Goal: Information Seeking & Learning: Learn about a topic

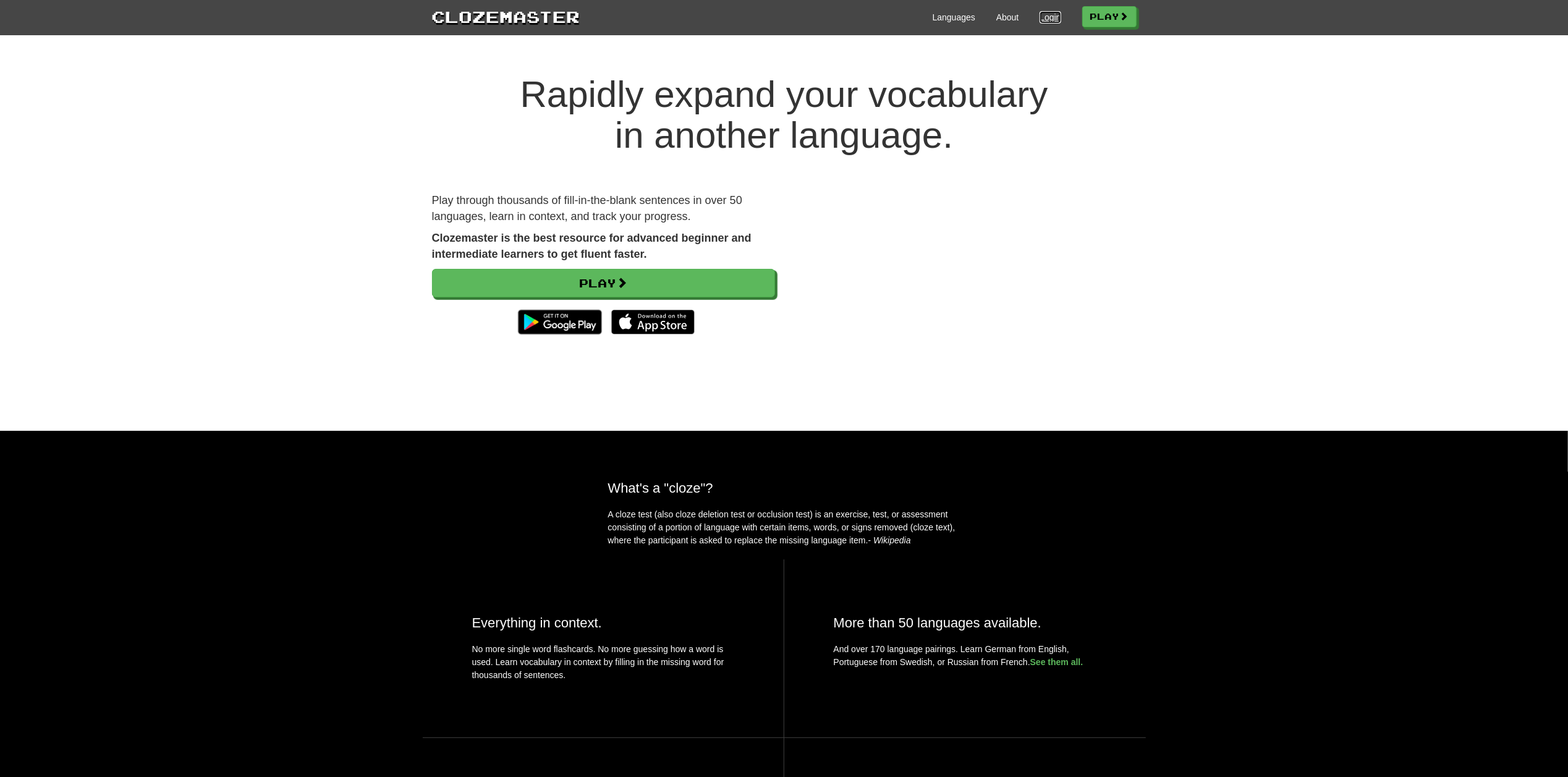
click at [1048, 20] on link "Login" at bounding box center [1050, 17] width 21 height 13
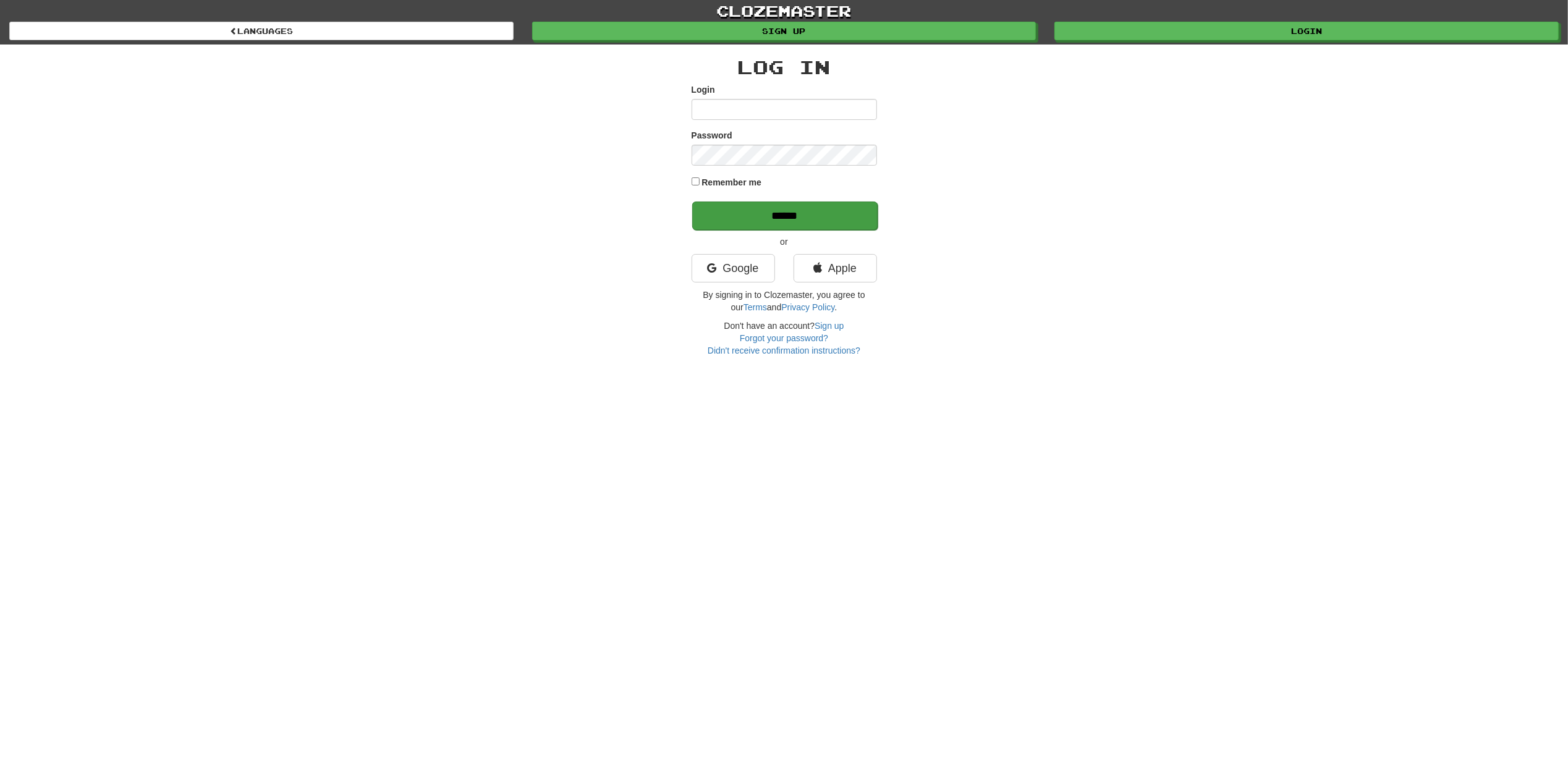
type input "*********"
click at [774, 210] on input "******" at bounding box center [785, 215] width 186 height 28
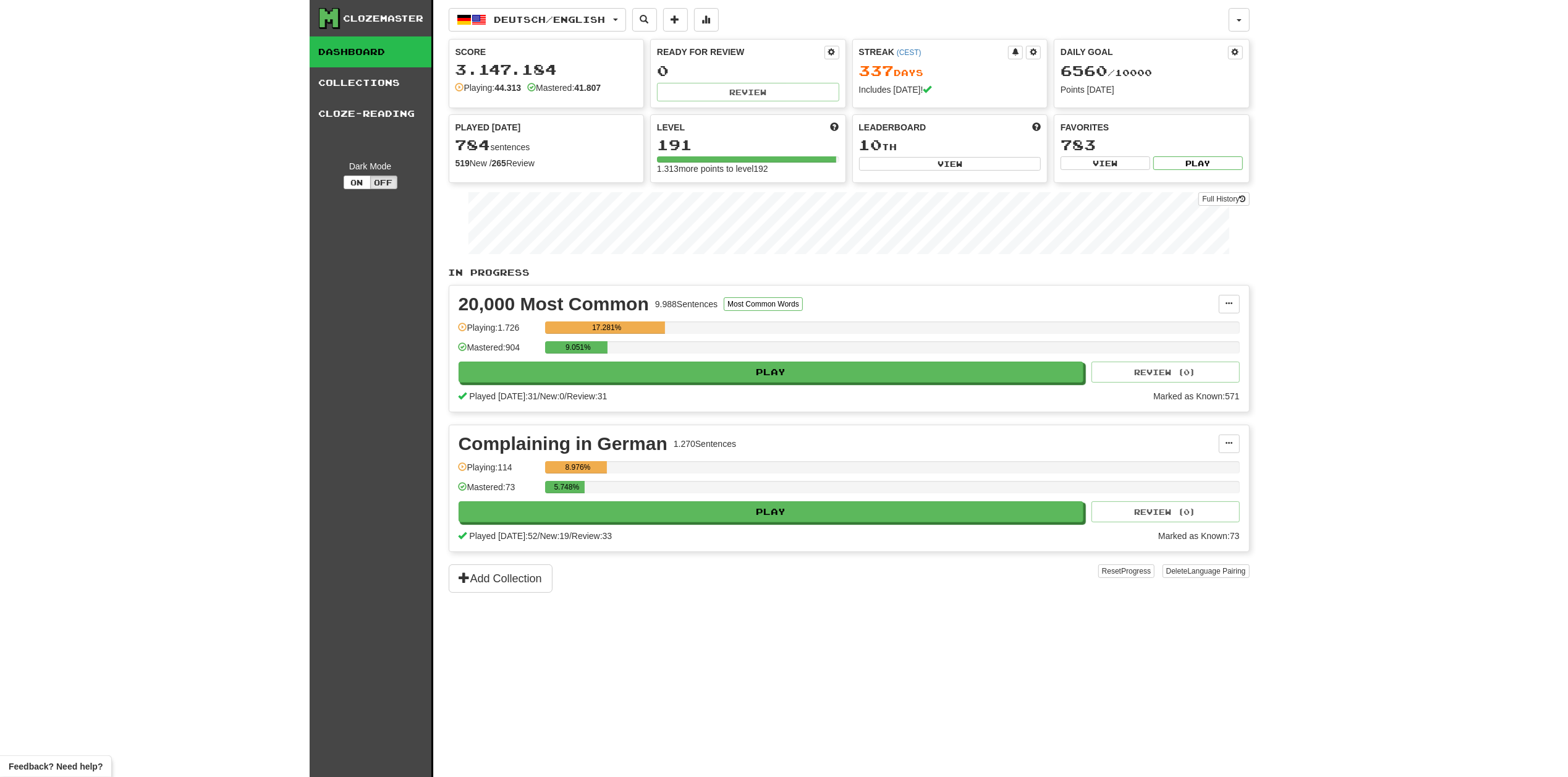
click at [113, 262] on div "Clozemaster Dashboard Collections Cloze-Reading Dark Mode On Off Dashboard Coll…" at bounding box center [784, 388] width 1568 height 777
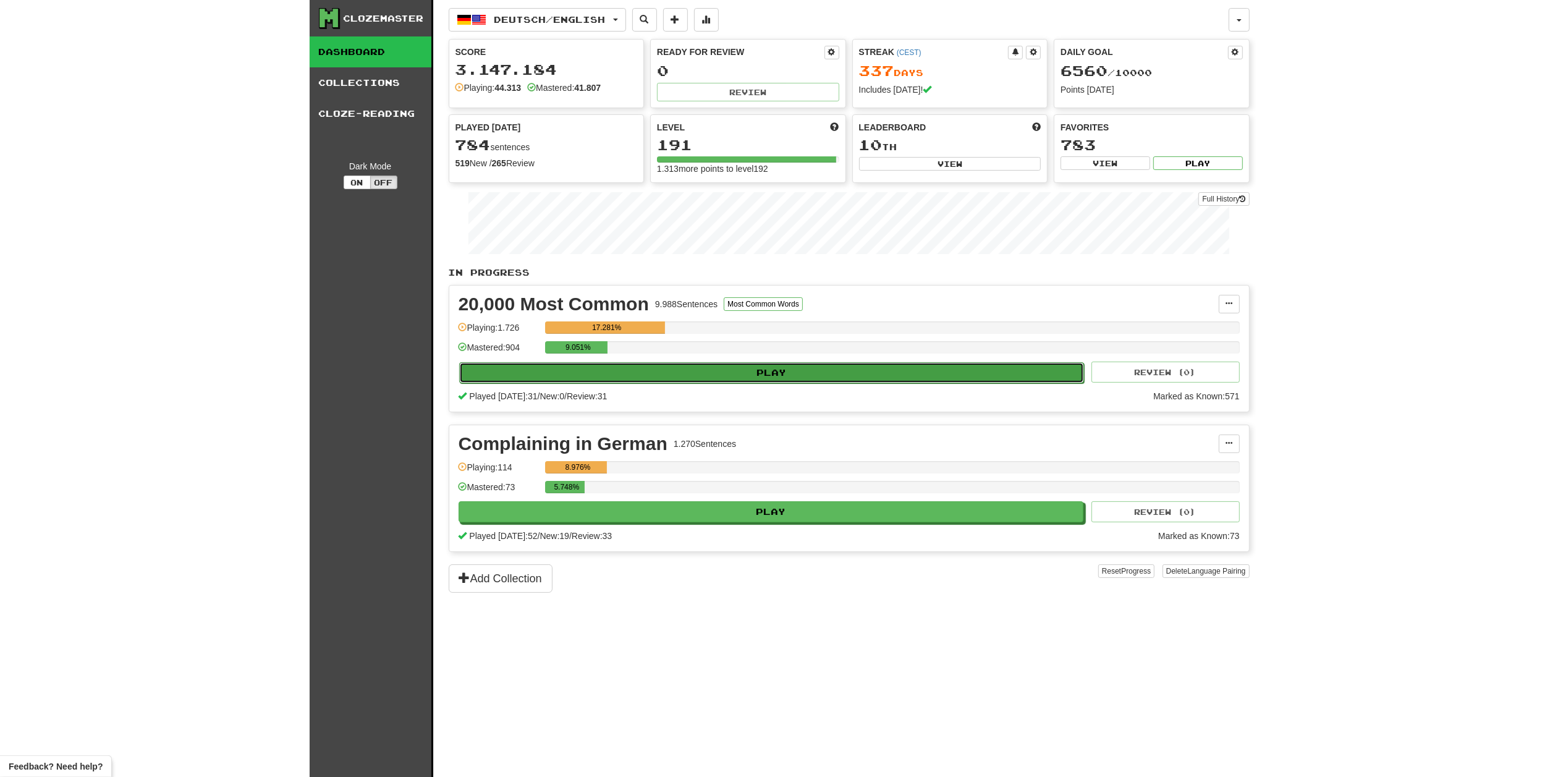
click at [750, 381] on button "Play" at bounding box center [772, 372] width 626 height 21
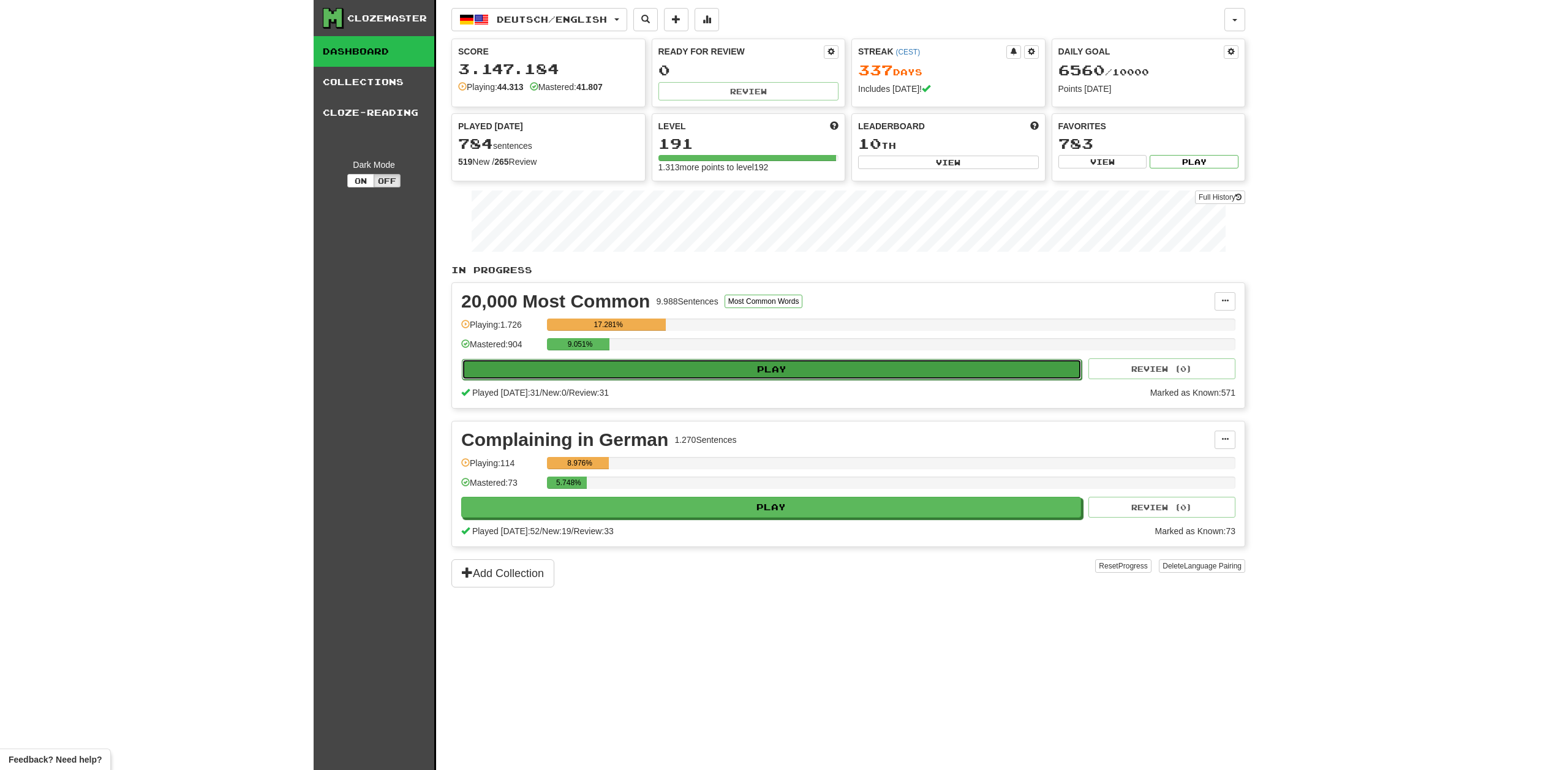
select select "********"
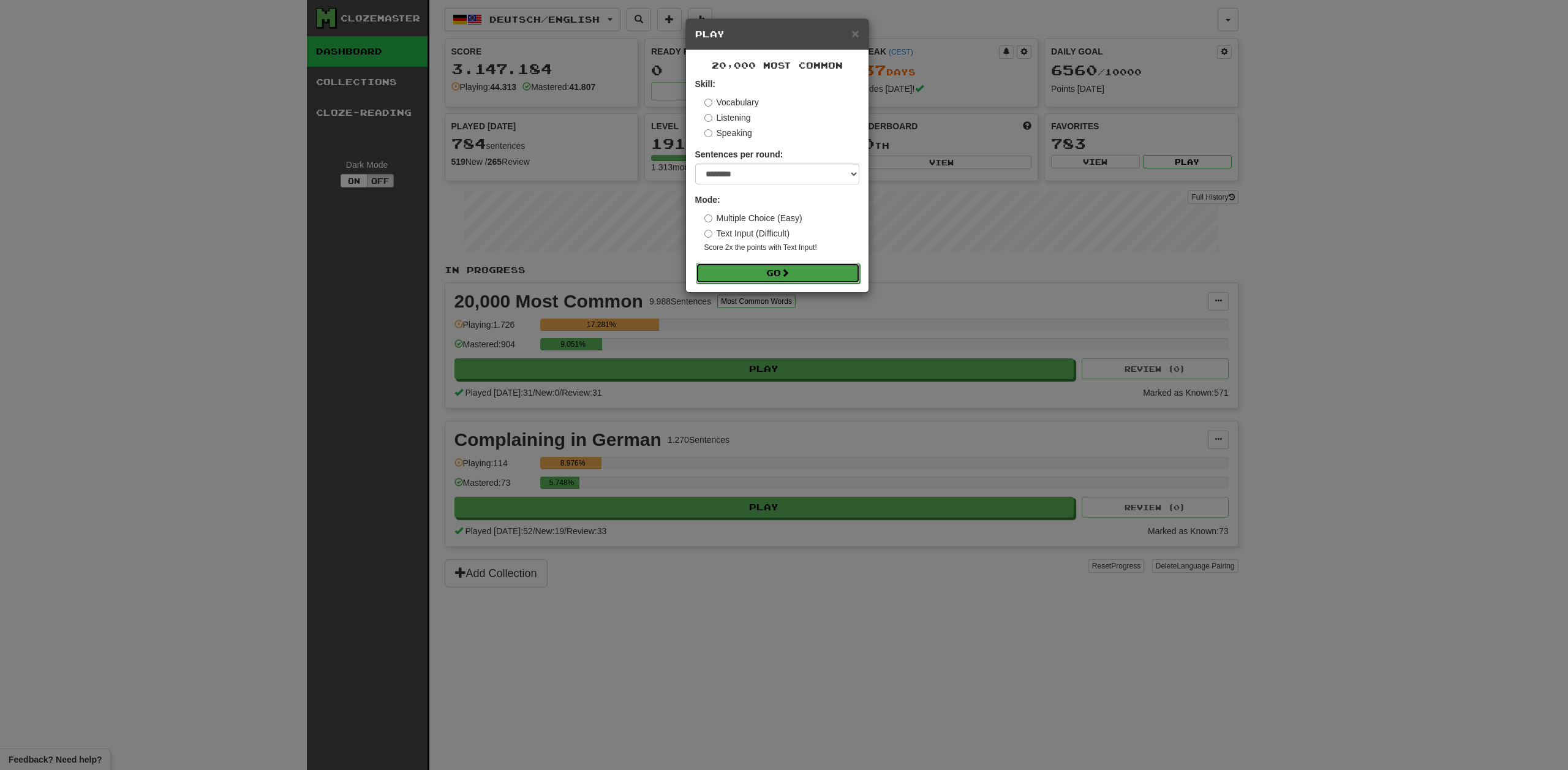
click at [757, 282] on button "Go" at bounding box center [778, 272] width 164 height 21
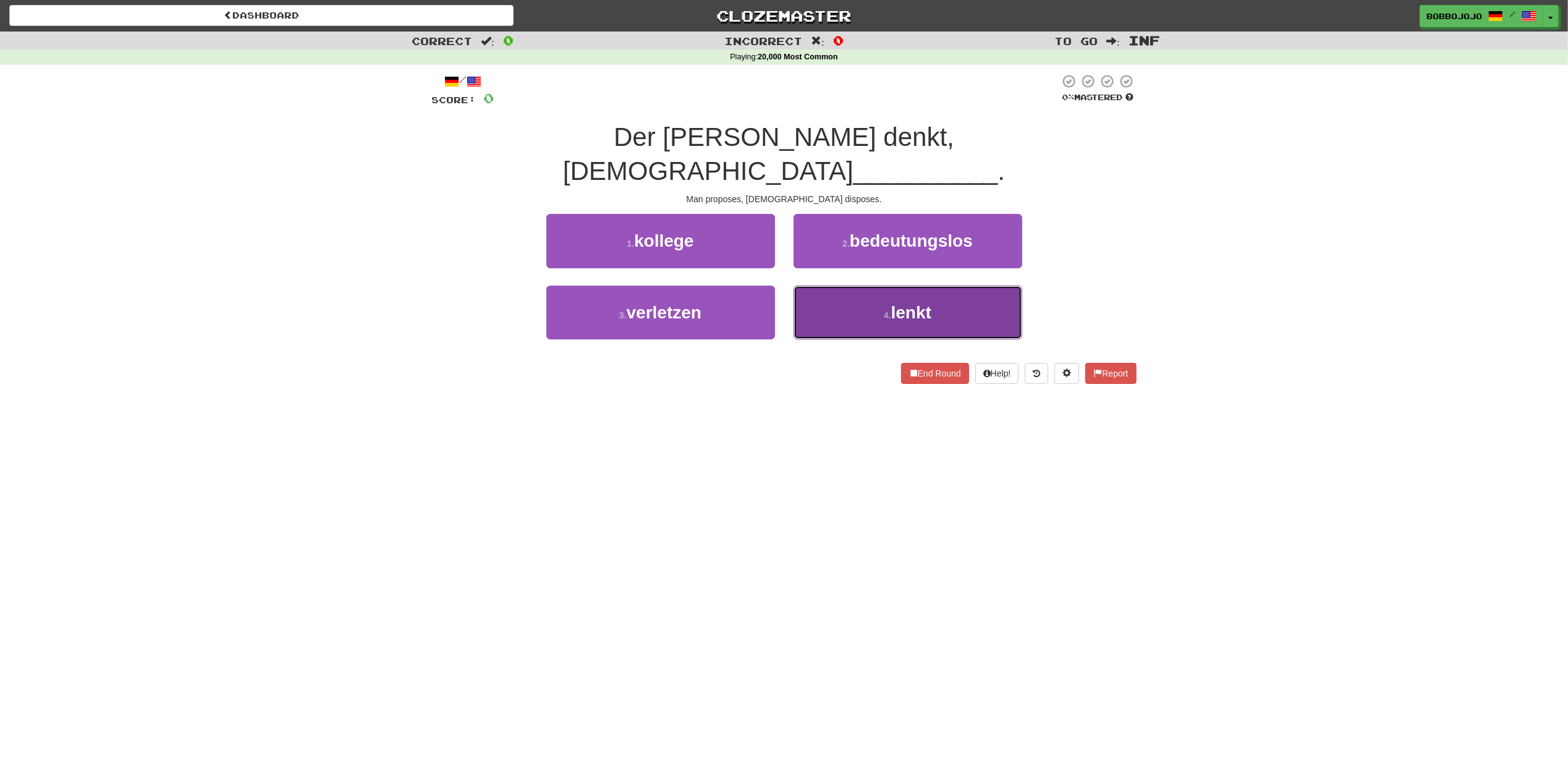
click at [819, 289] on button "4 . lenkt" at bounding box center [907, 312] width 228 height 54
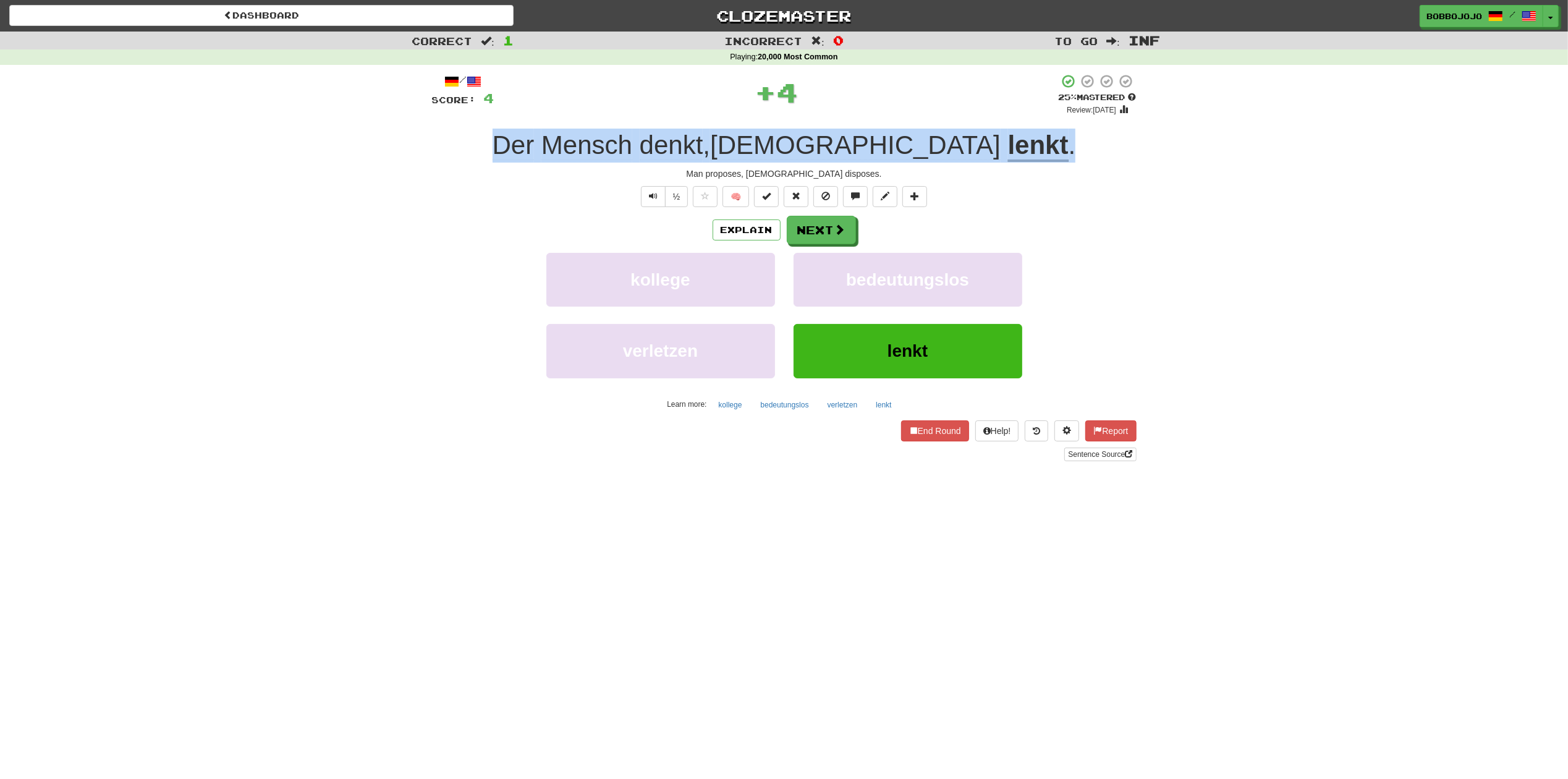
drag, startPoint x: 577, startPoint y: 151, endPoint x: 1057, endPoint y: 161, distance: 480.1
click at [1057, 161] on div "Der [PERSON_NAME] denkt , [DEMOGRAPHIC_DATA] lenkt ." at bounding box center [784, 145] width 704 height 34
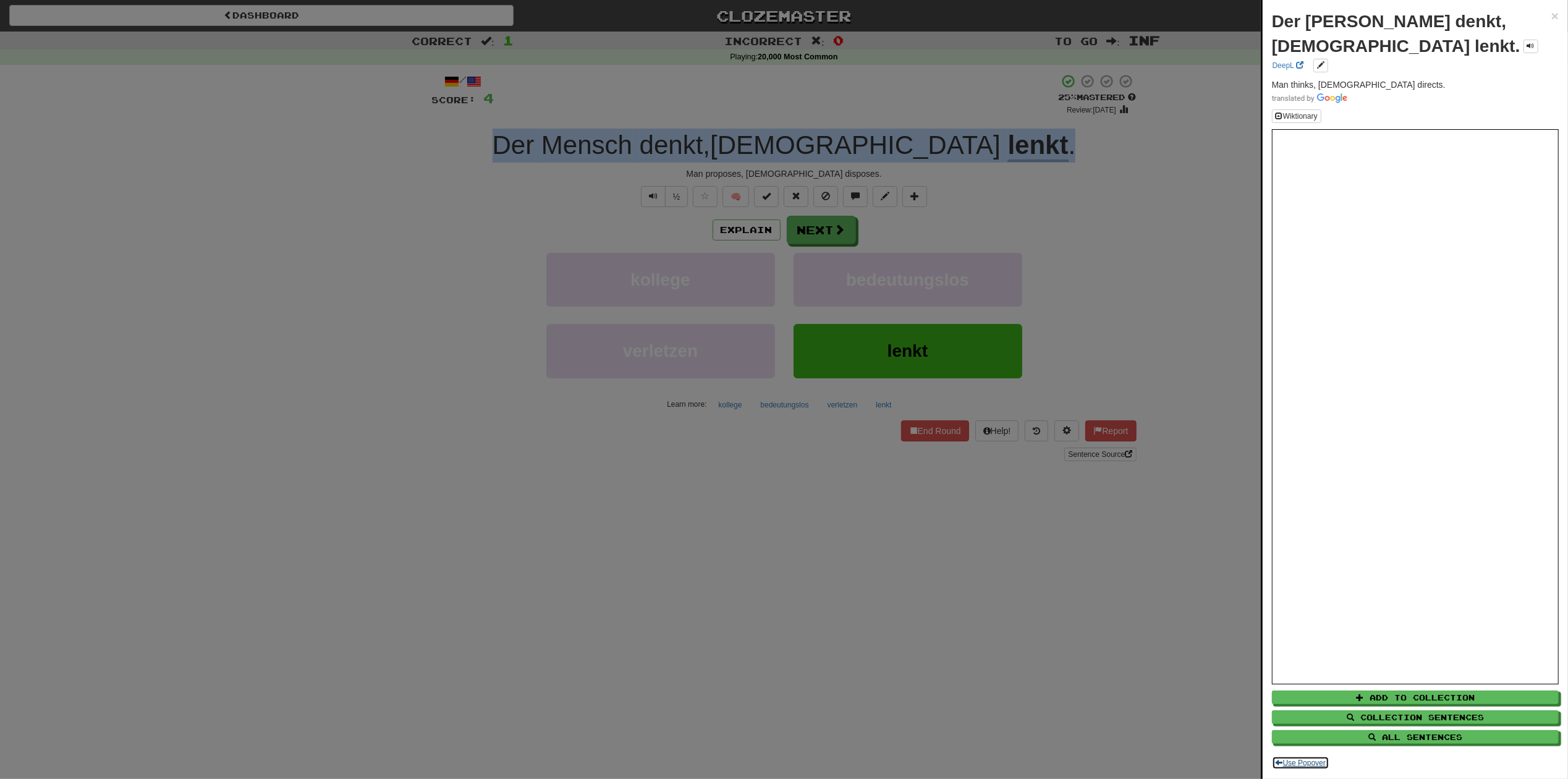
click at [1318, 759] on button "Use Popover" at bounding box center [1300, 763] width 57 height 14
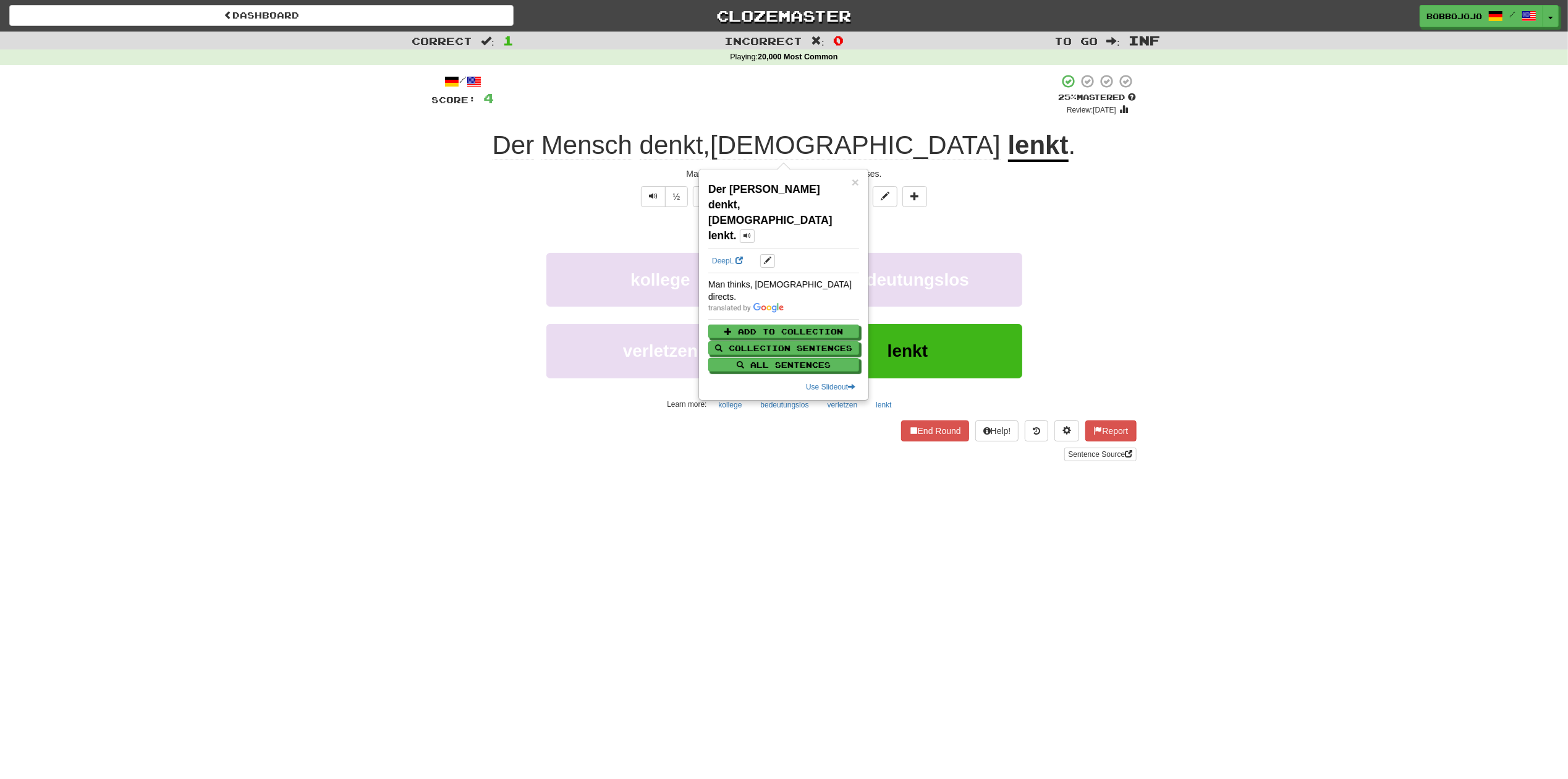
click at [779, 278] on div "Man thinks, God directs." at bounding box center [784, 290] width 151 height 25
copy div "Man thinks, God directs."
click at [468, 396] on div "Learn more: kollege bedeutungslos verletzen lenkt" at bounding box center [784, 405] width 723 height 18
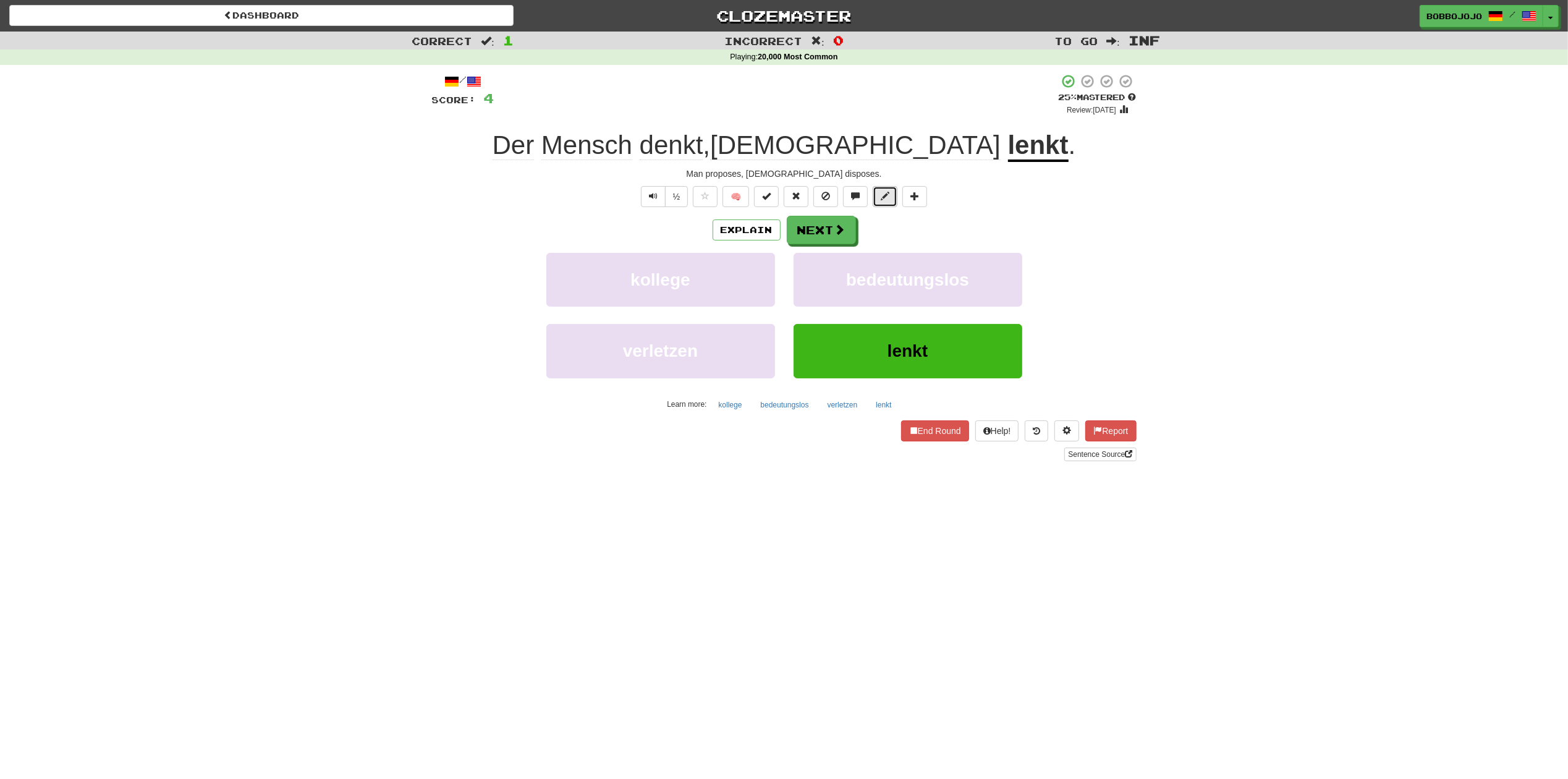
click at [882, 196] on span at bounding box center [885, 197] width 9 height 9
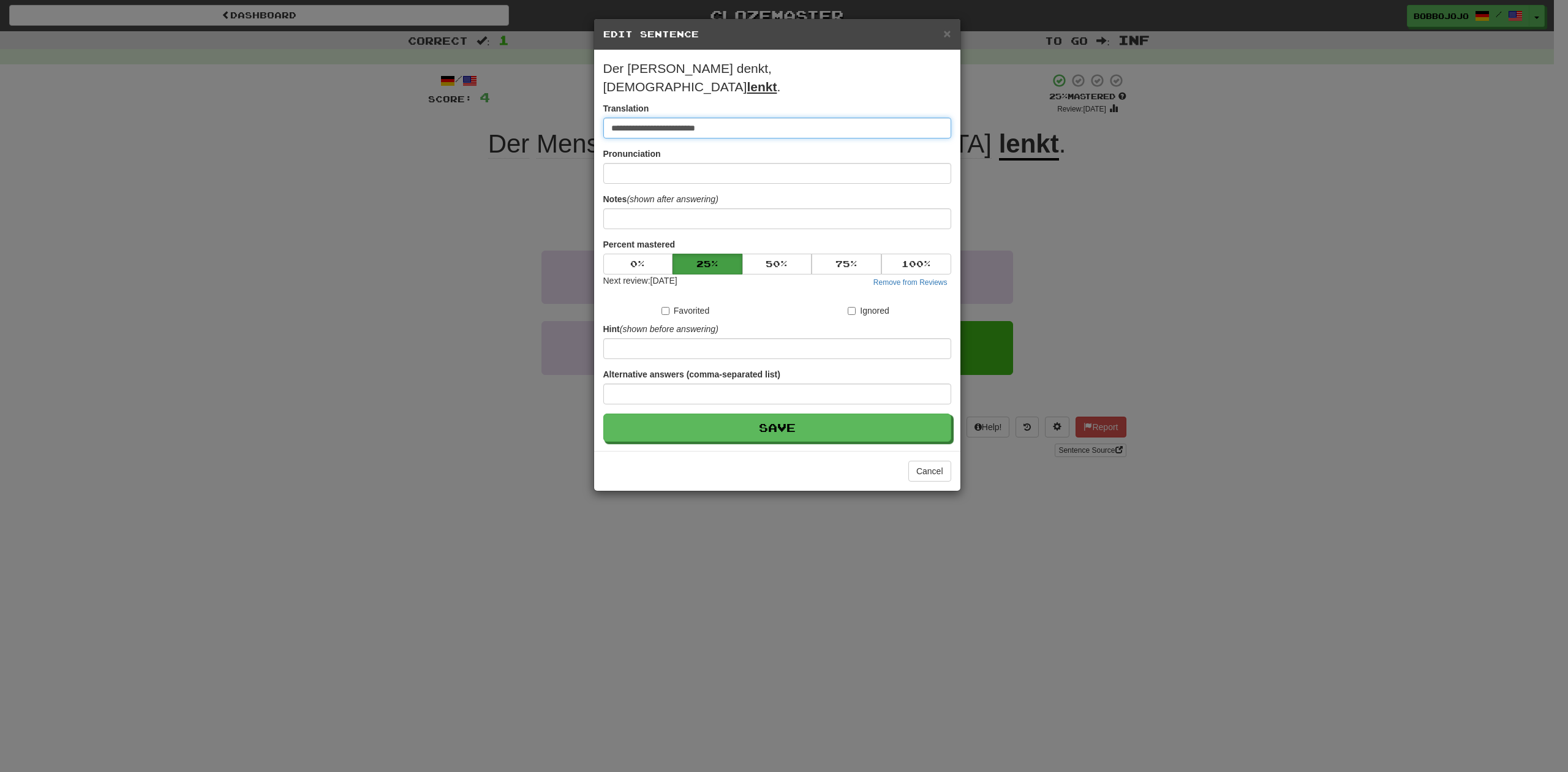
drag, startPoint x: 824, startPoint y: 109, endPoint x: 464, endPoint y: 106, distance: 360.0
click at [465, 106] on div "**********" at bounding box center [784, 386] width 1568 height 772
paste input
type input "**********"
click at [802, 418] on button "Save" at bounding box center [778, 427] width 348 height 28
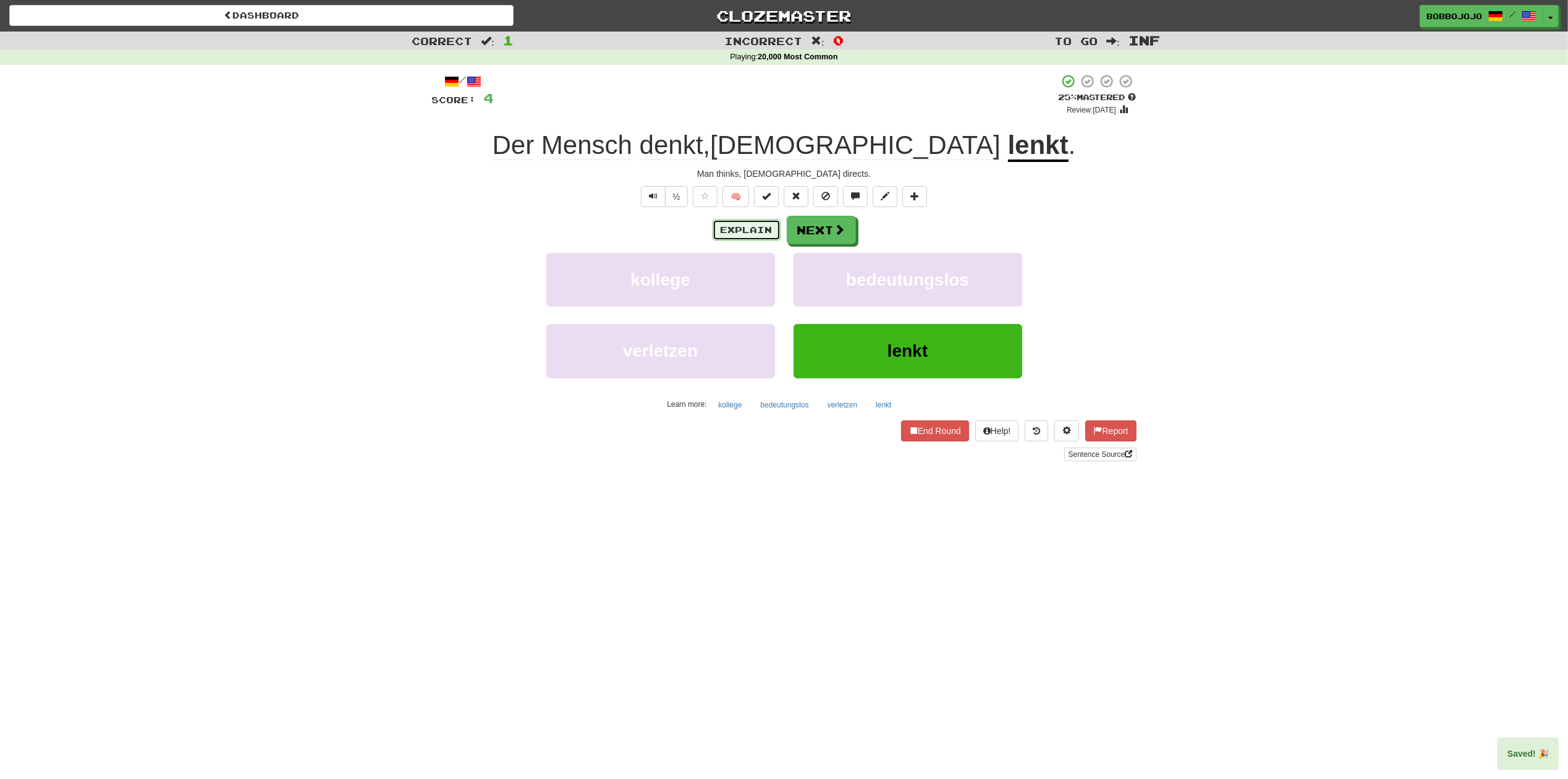
click at [759, 228] on button "Explain" at bounding box center [746, 229] width 68 height 21
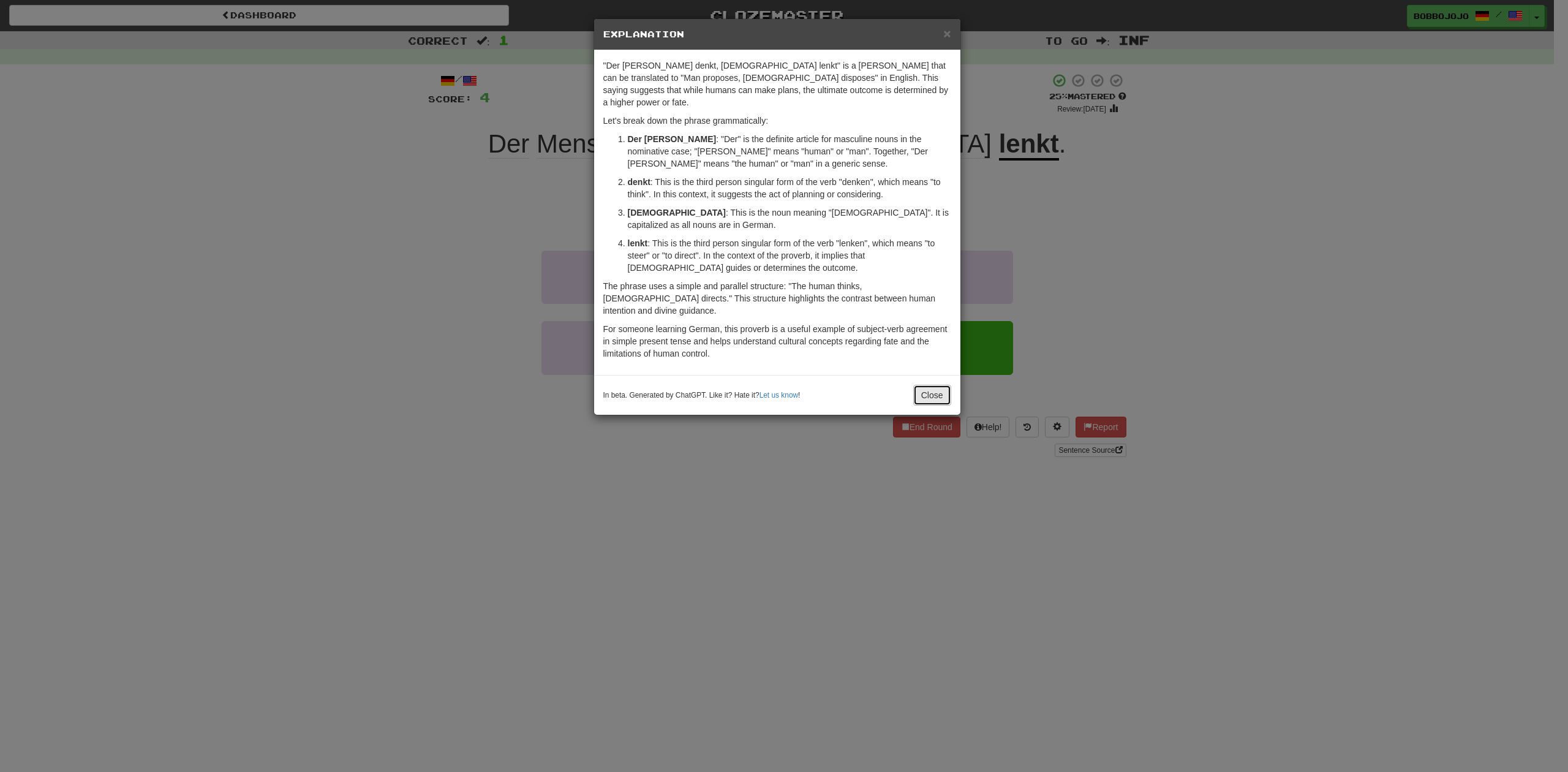
click at [942, 385] on button "Close" at bounding box center [932, 395] width 38 height 21
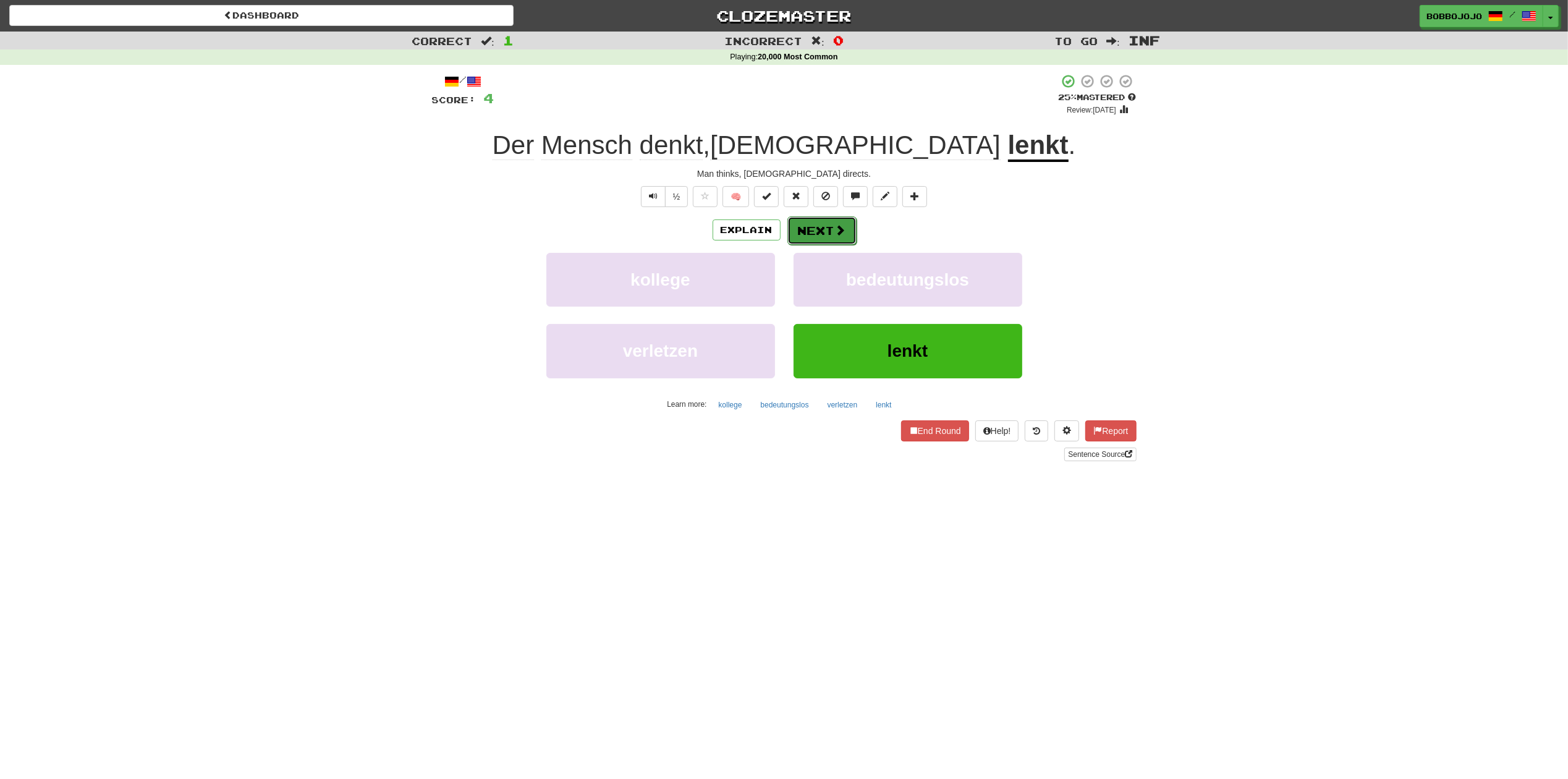
click at [850, 238] on button "Next" at bounding box center [821, 230] width 69 height 28
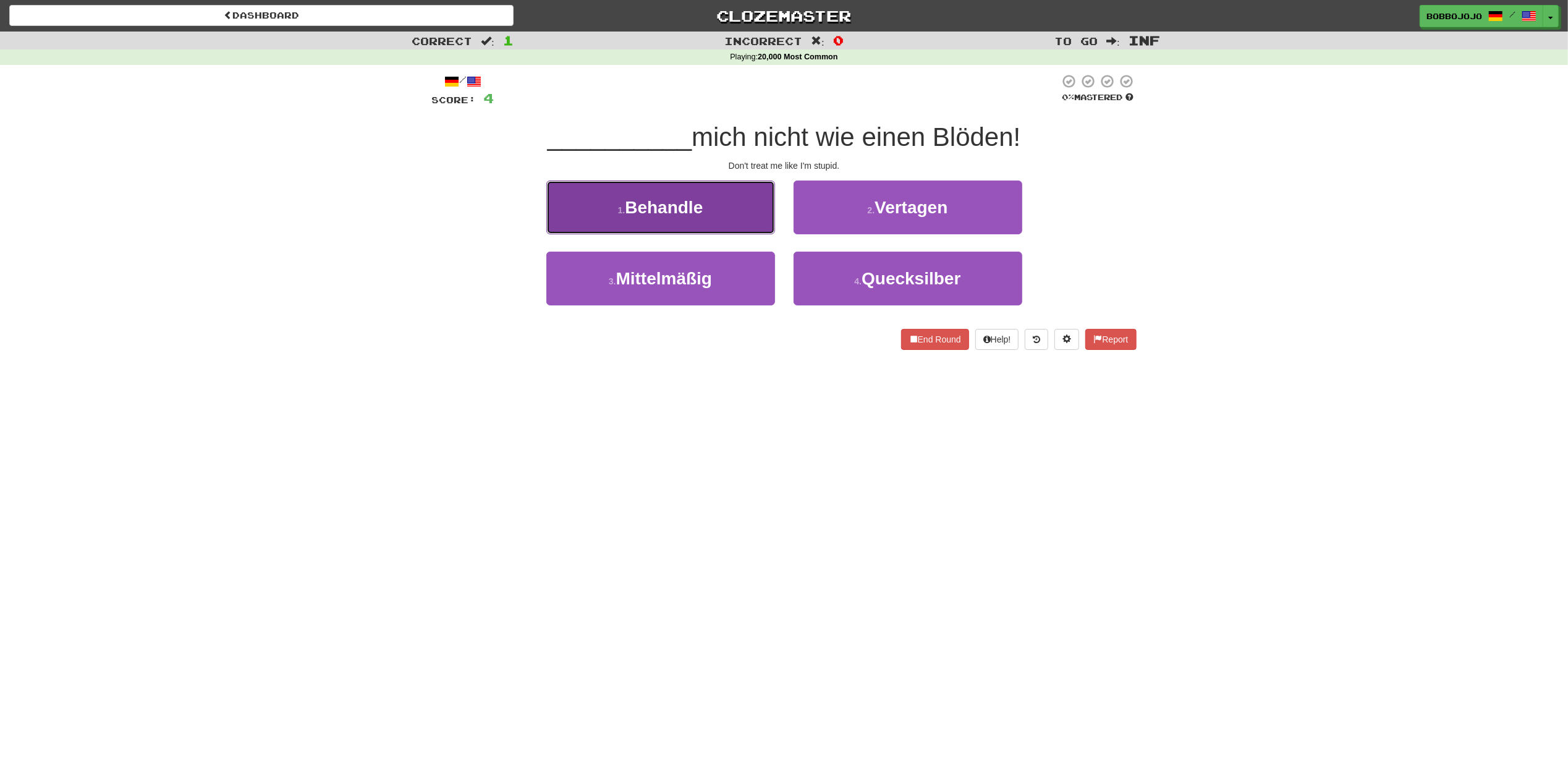
click at [692, 217] on span "Behandle" at bounding box center [664, 207] width 78 height 19
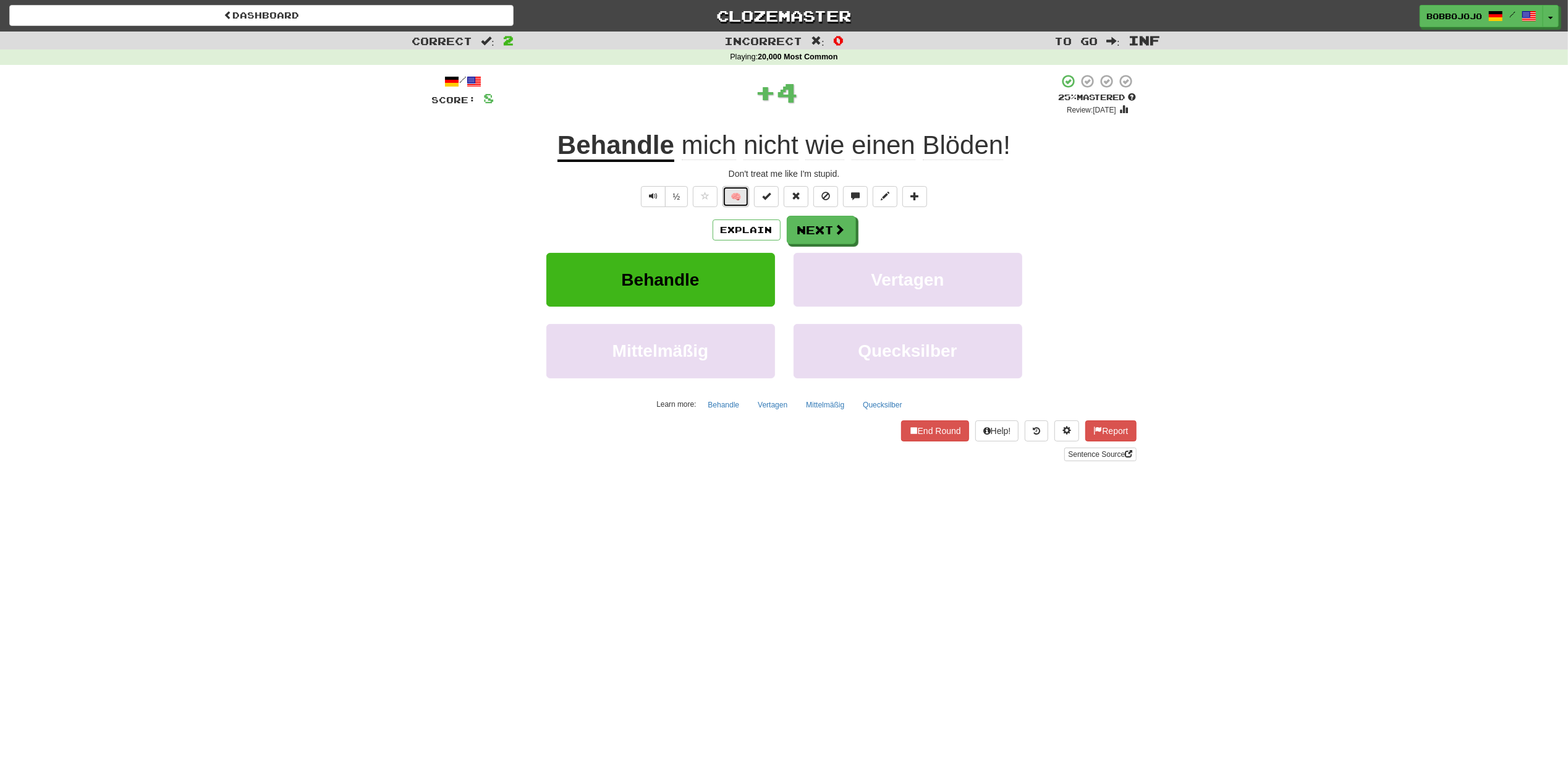
click at [735, 204] on button "🧠" at bounding box center [735, 196] width 26 height 21
click at [826, 233] on button "Next" at bounding box center [821, 230] width 69 height 28
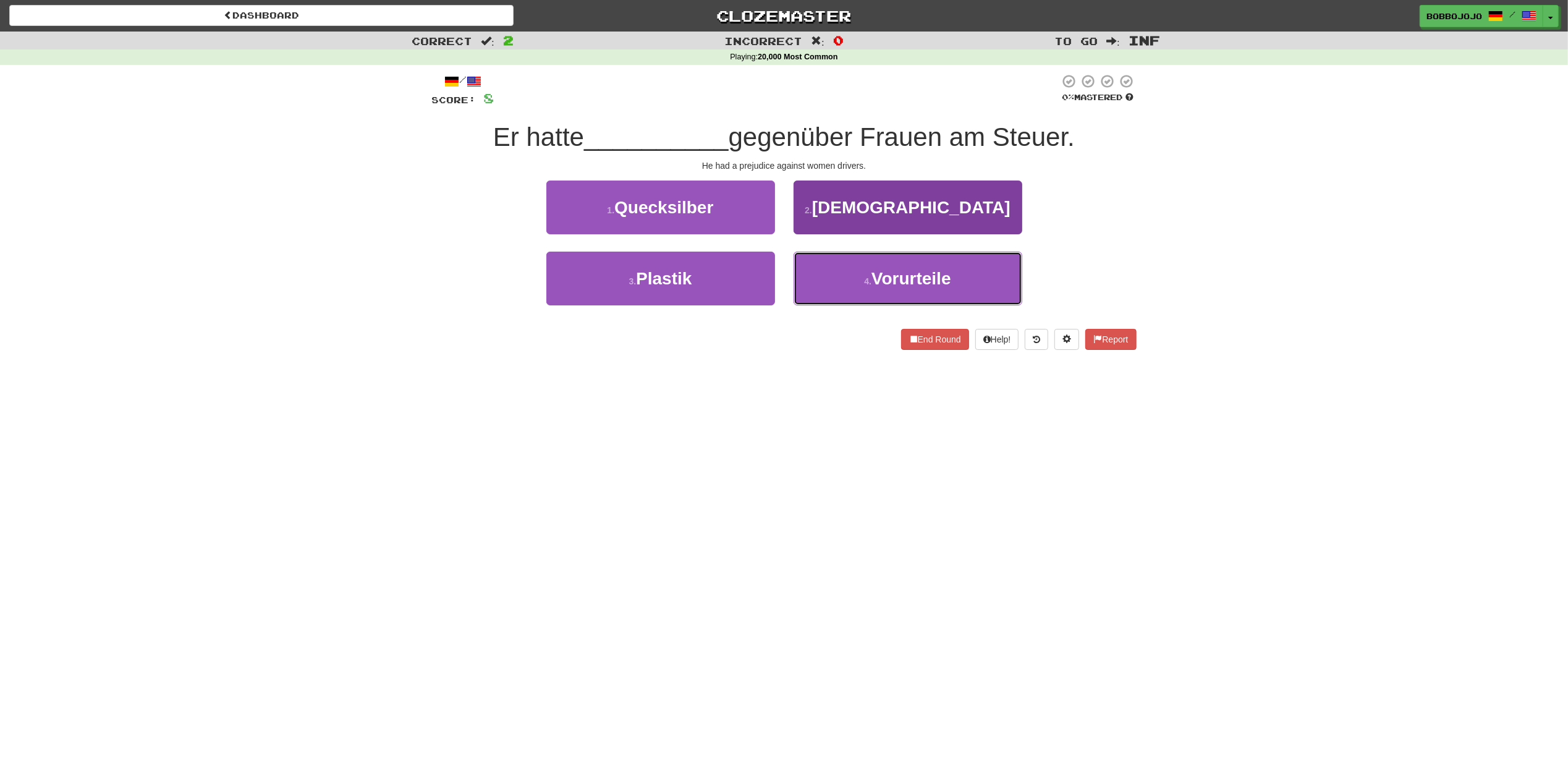
click at [811, 292] on button "4 . Vorurteile" at bounding box center [907, 278] width 228 height 54
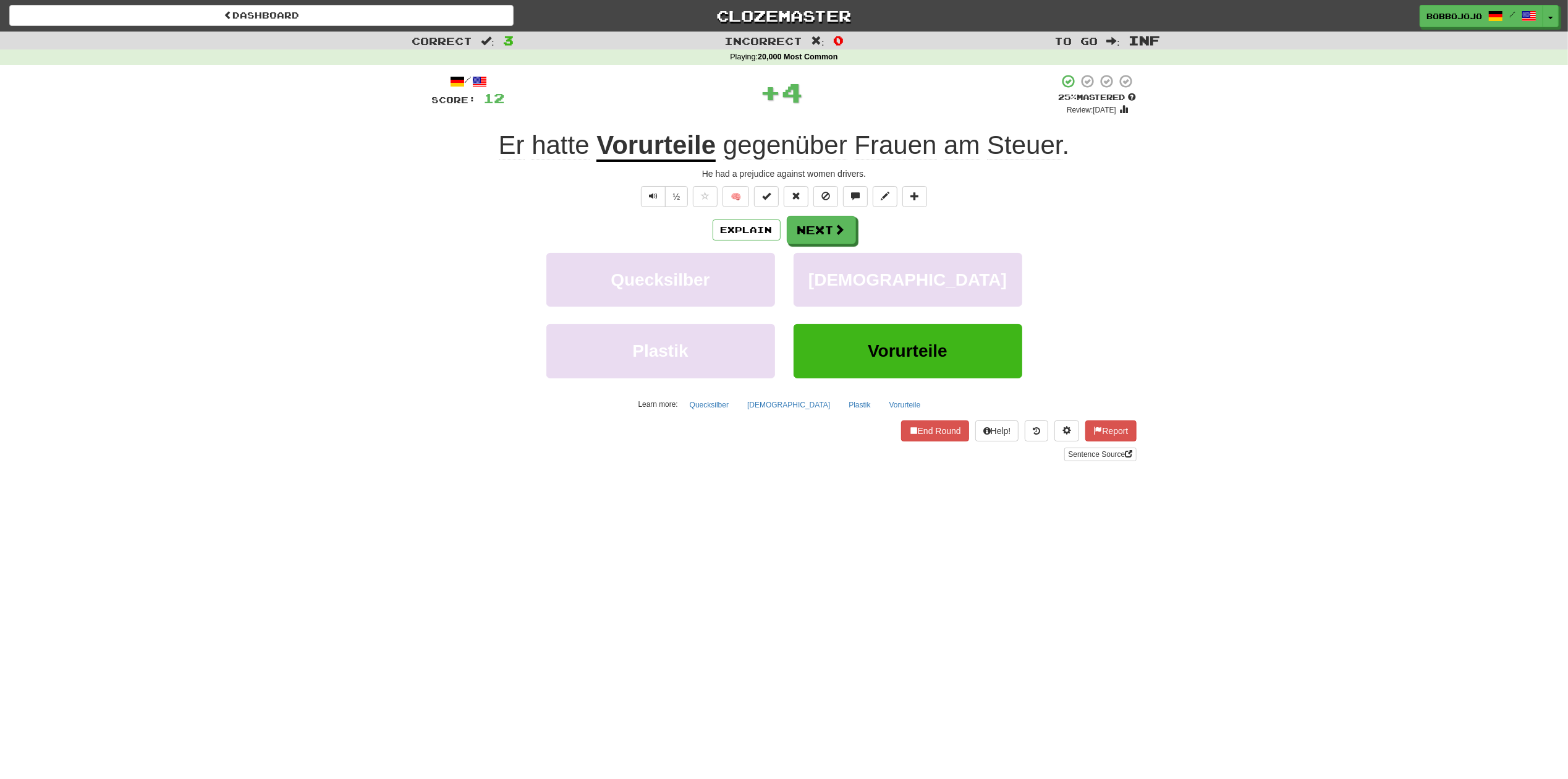
click at [809, 246] on div "Explain Next Quecksilber Pilgerfahrt Plastik Vorurteile Learn more: Quecksilber…" at bounding box center [784, 315] width 704 height 198
click at [809, 238] on button "Next" at bounding box center [821, 230] width 69 height 28
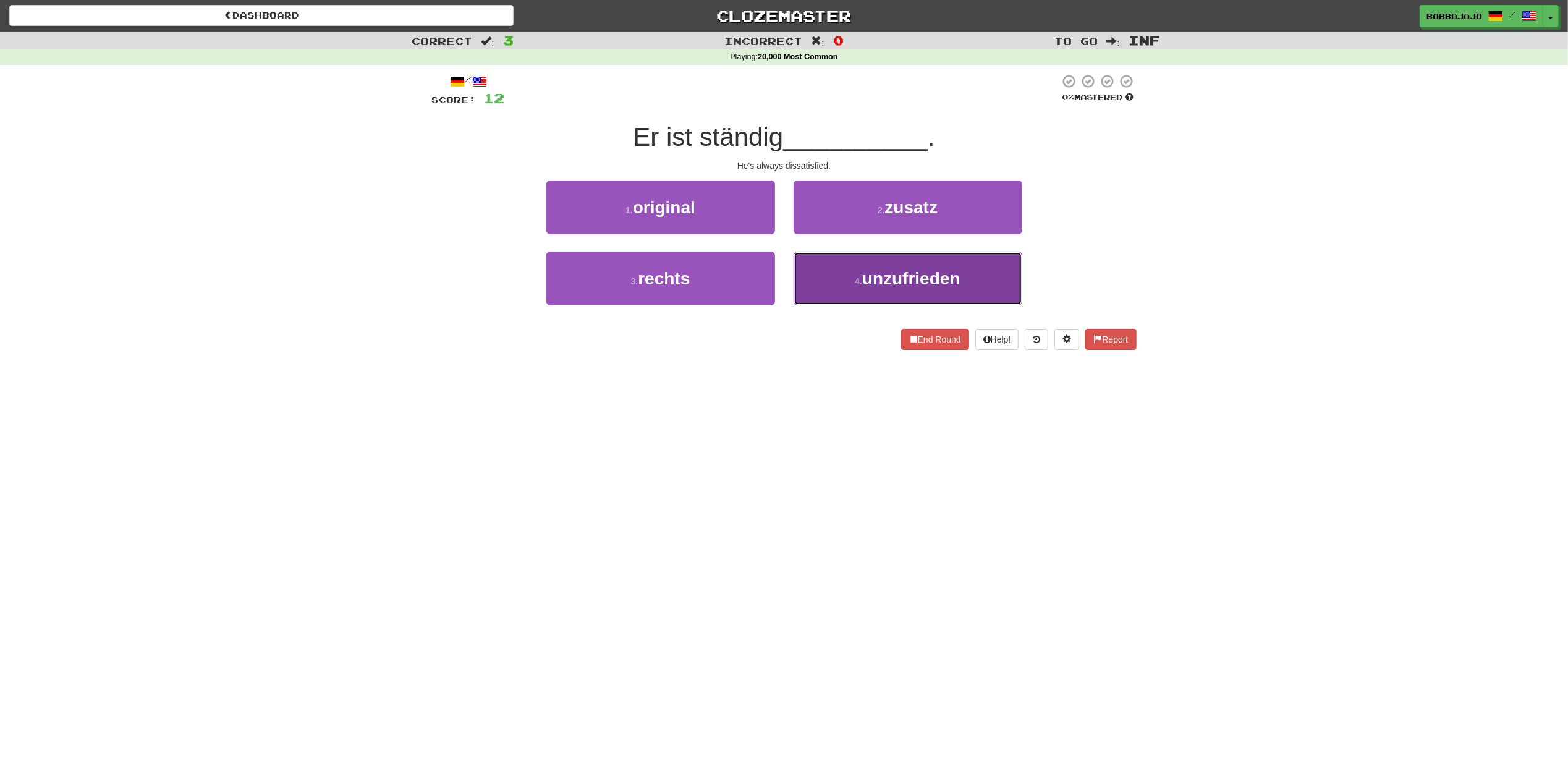
click at [888, 278] on span "unzufrieden" at bounding box center [911, 278] width 98 height 19
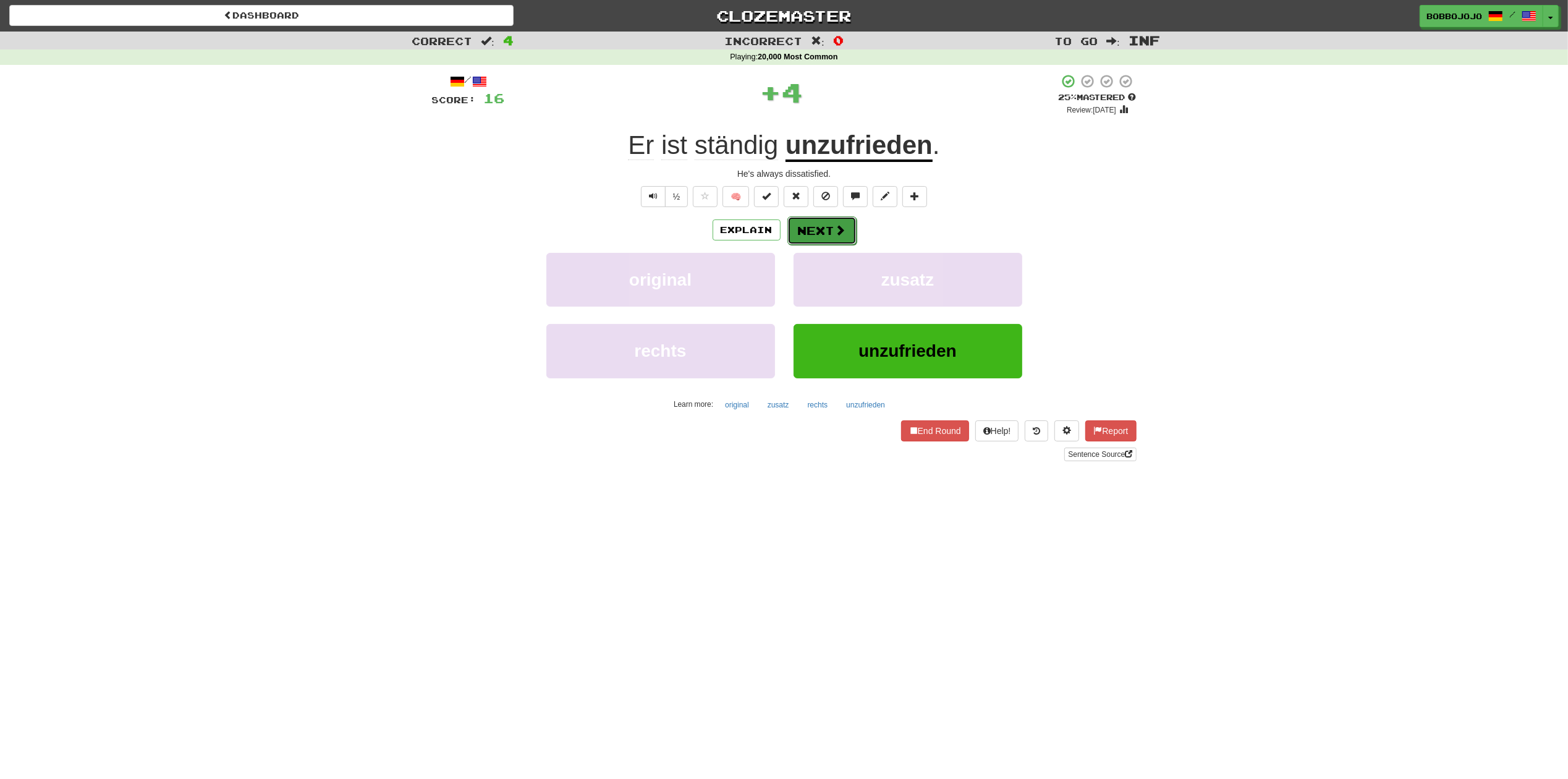
click at [804, 235] on button "Next" at bounding box center [821, 230] width 69 height 28
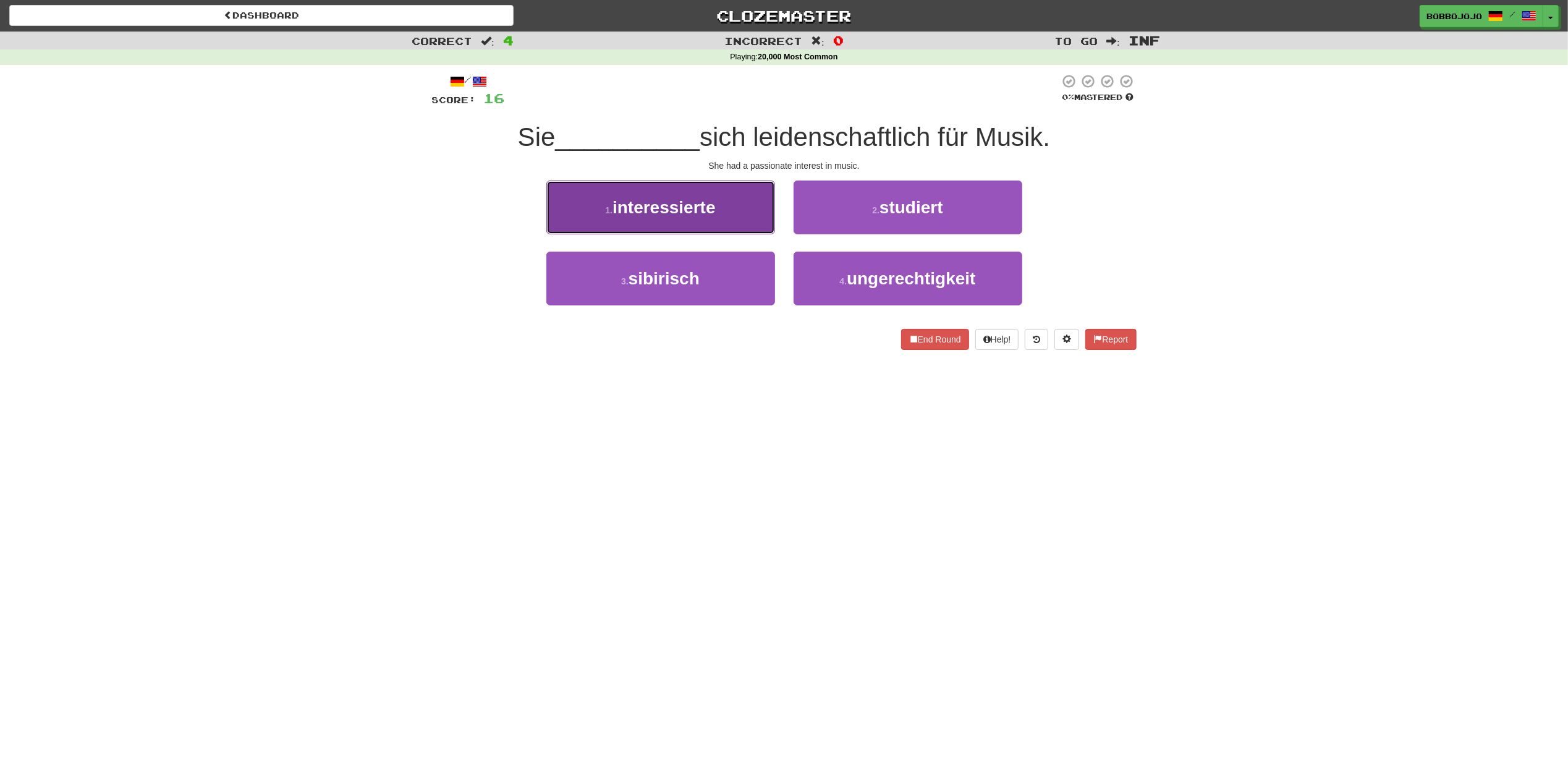
click at [708, 228] on button "1 . interessierte" at bounding box center [660, 207] width 228 height 54
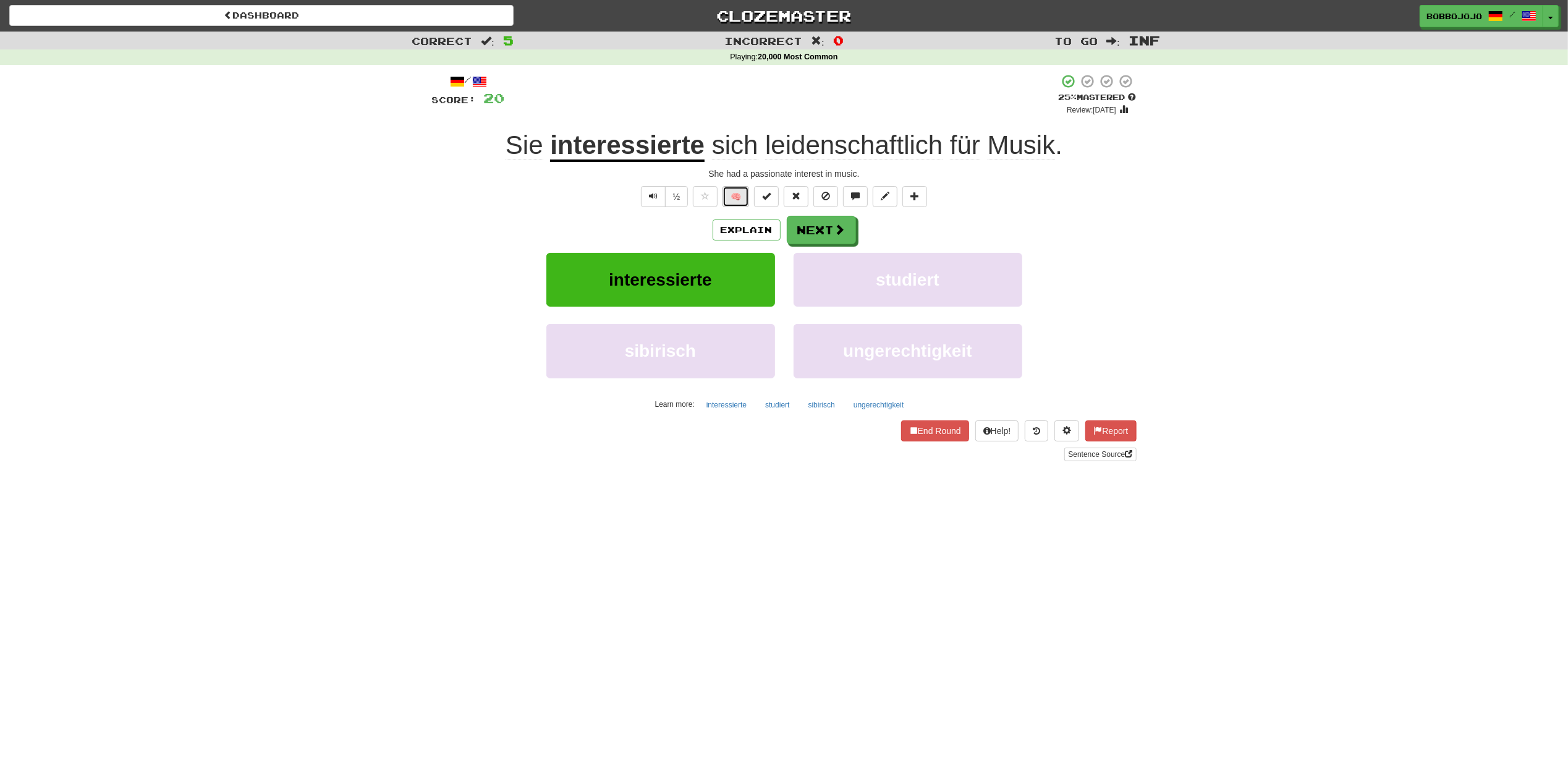
click at [735, 201] on button "🧠" at bounding box center [735, 196] width 26 height 21
click at [857, 237] on div "Explain Next" at bounding box center [784, 229] width 704 height 28
click at [839, 232] on span at bounding box center [840, 230] width 11 height 11
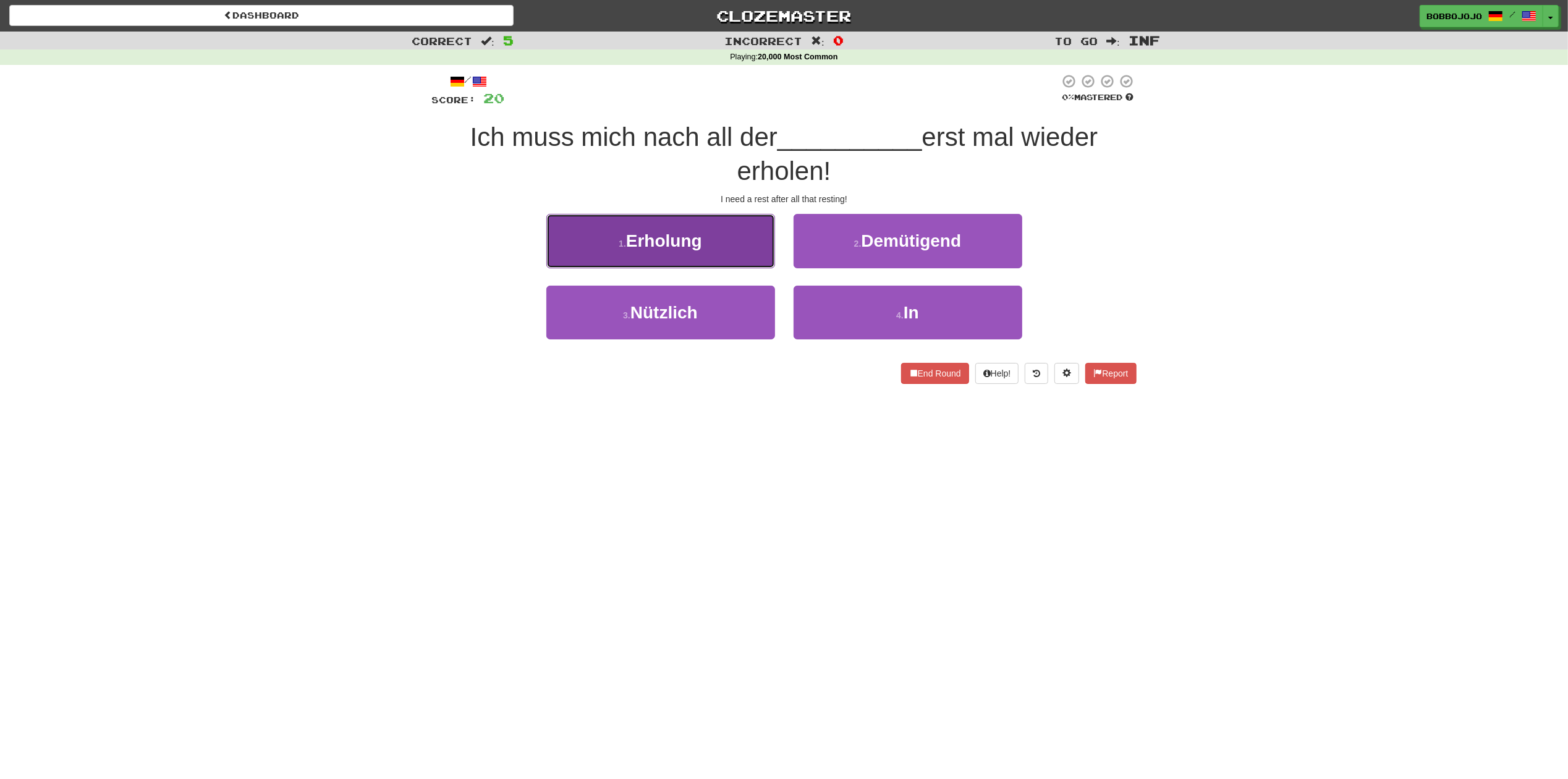
click at [690, 253] on button "1 . Erholung" at bounding box center [660, 240] width 228 height 54
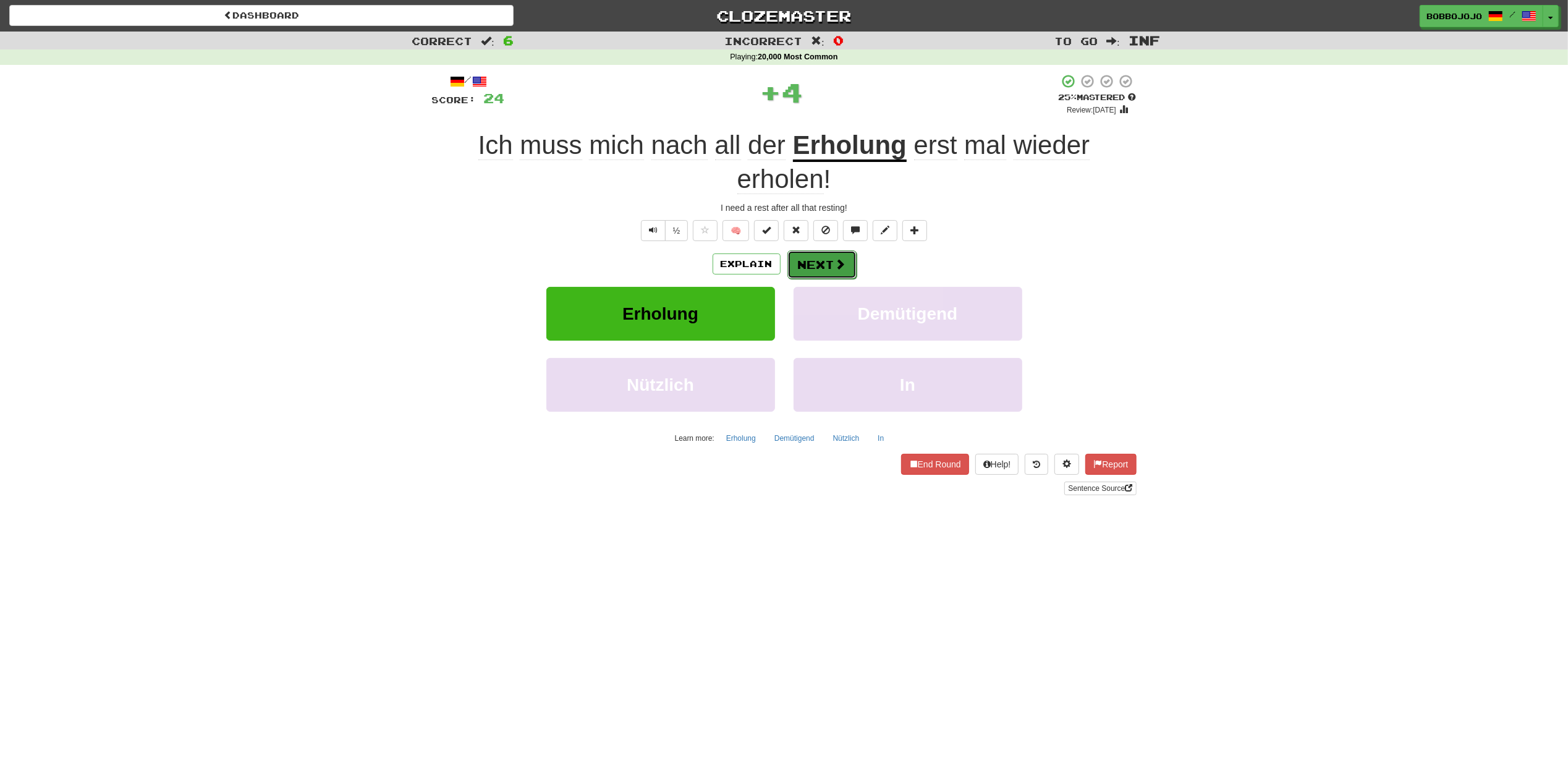
click at [833, 254] on button "Next" at bounding box center [821, 264] width 69 height 28
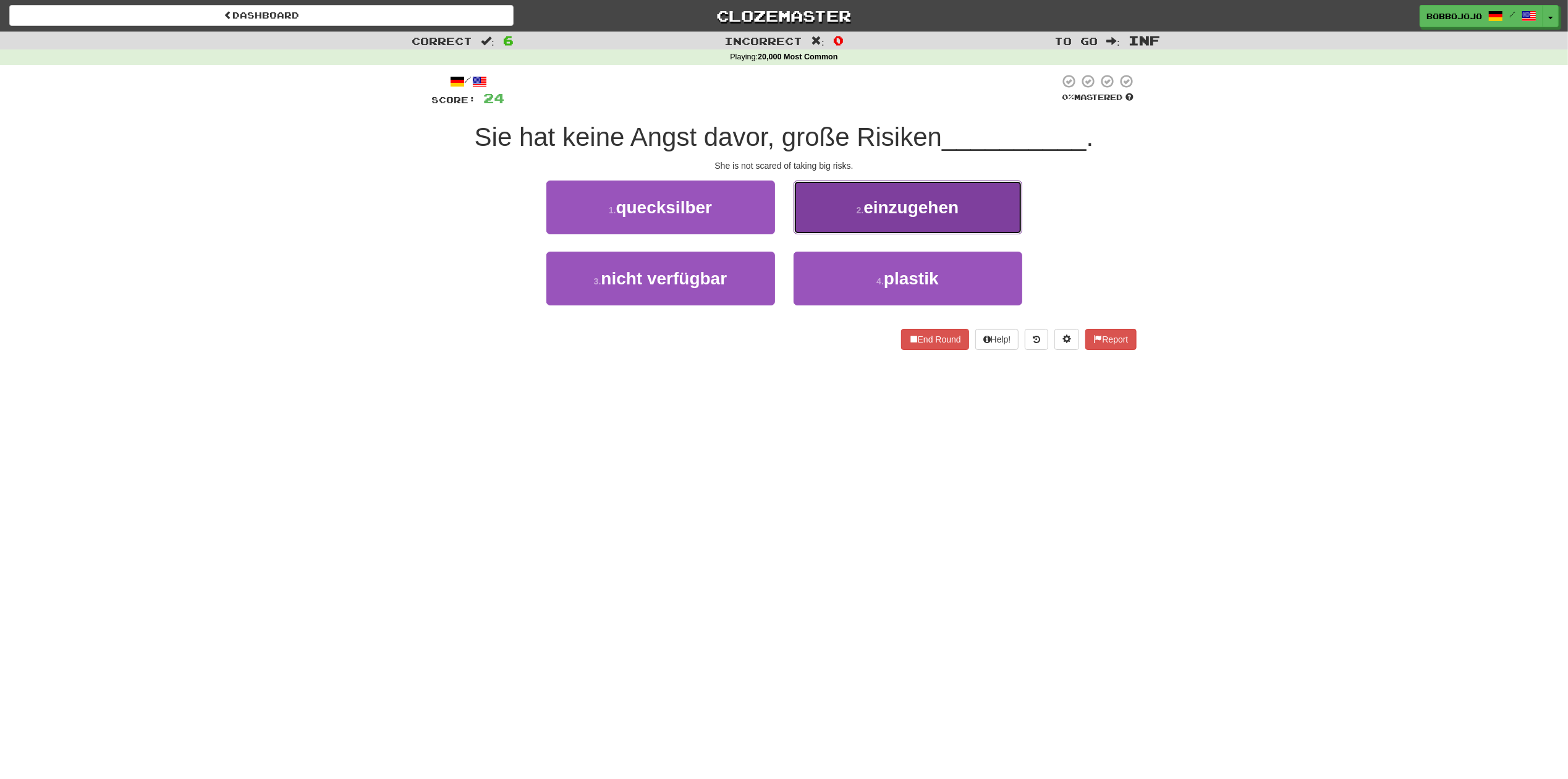
click at [858, 223] on button "2 . einzugehen" at bounding box center [907, 207] width 228 height 54
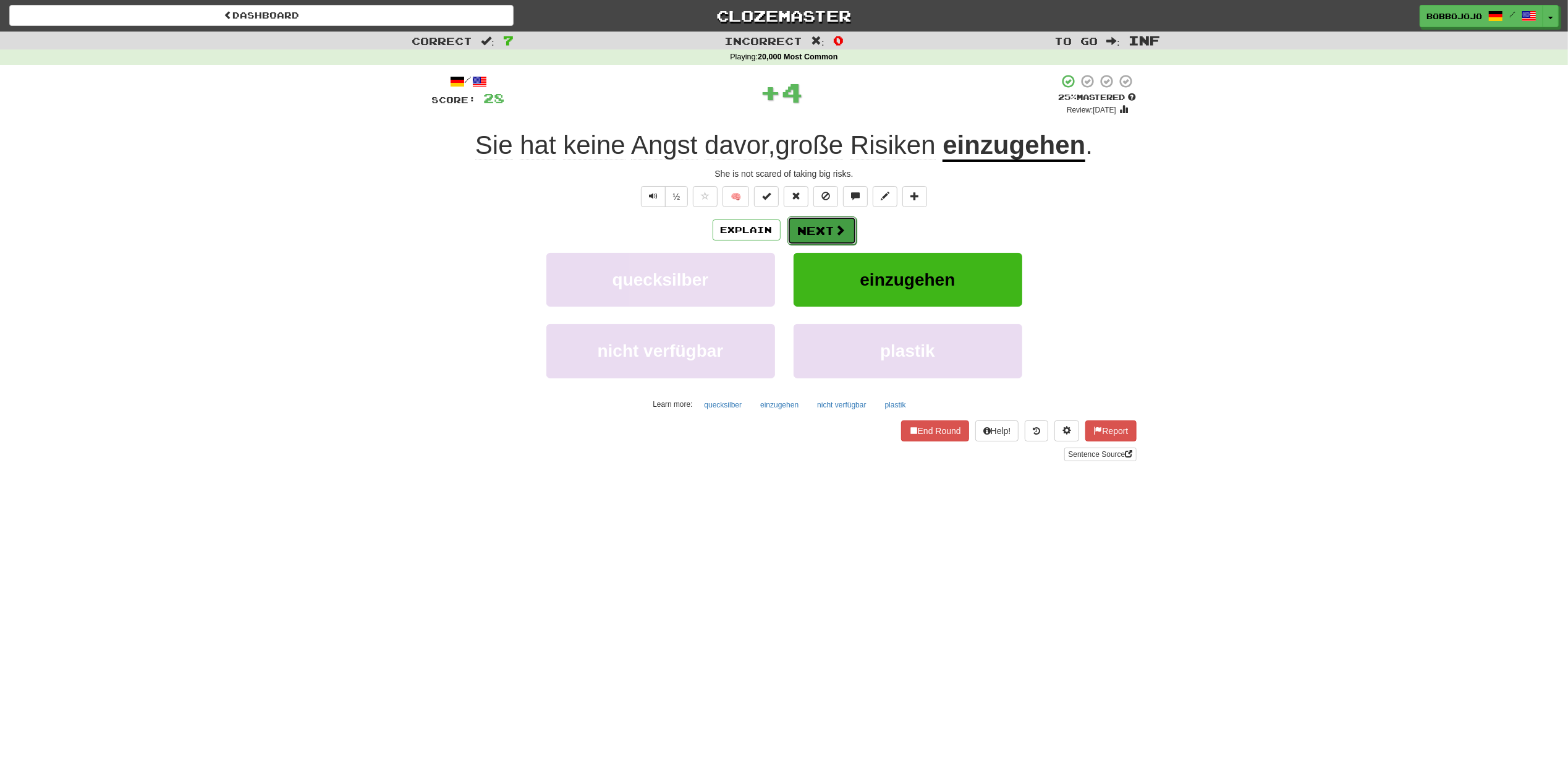
click at [820, 238] on button "Next" at bounding box center [821, 230] width 69 height 28
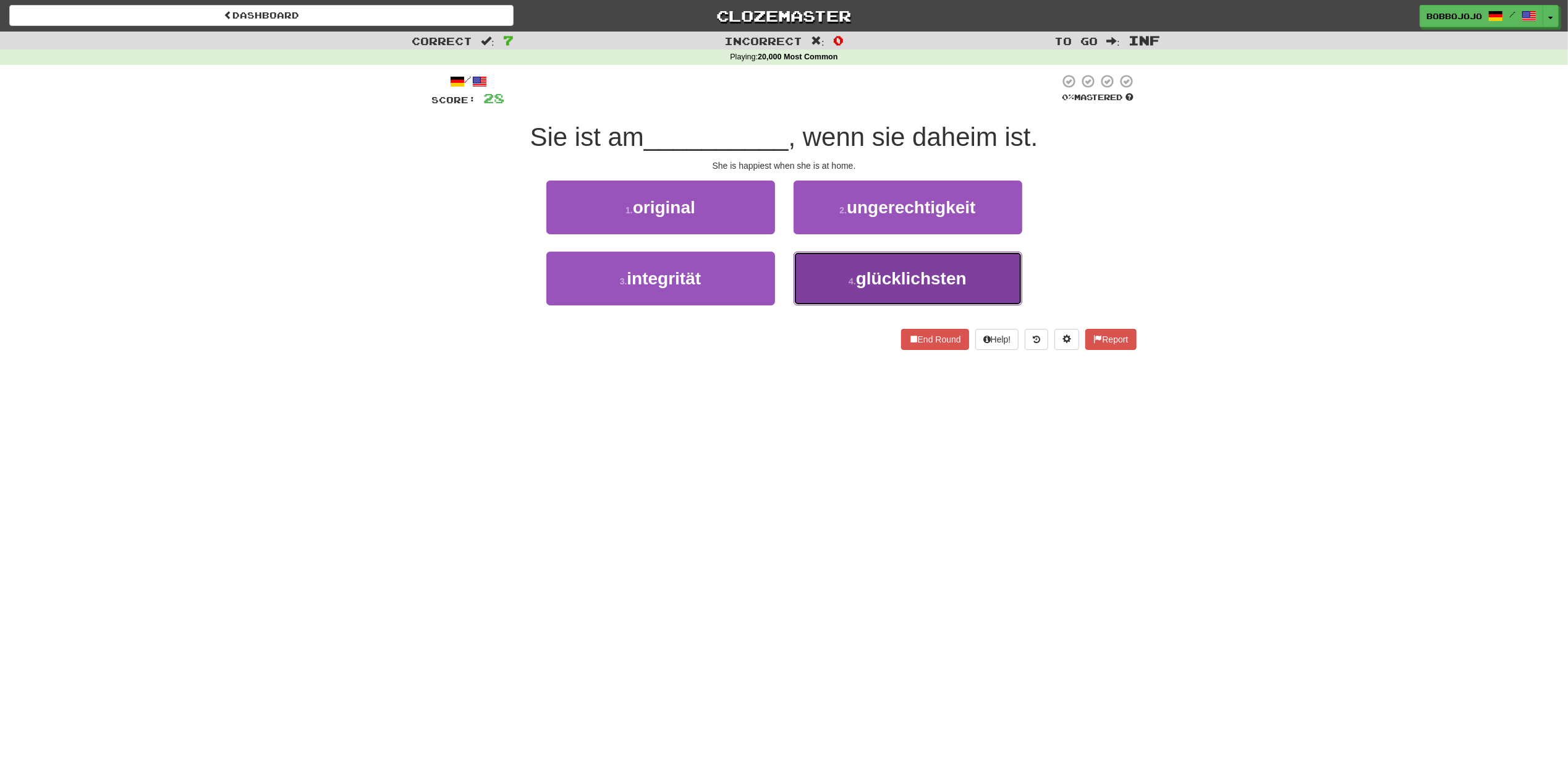
click at [883, 278] on span "glücklichsten" at bounding box center [911, 278] width 111 height 19
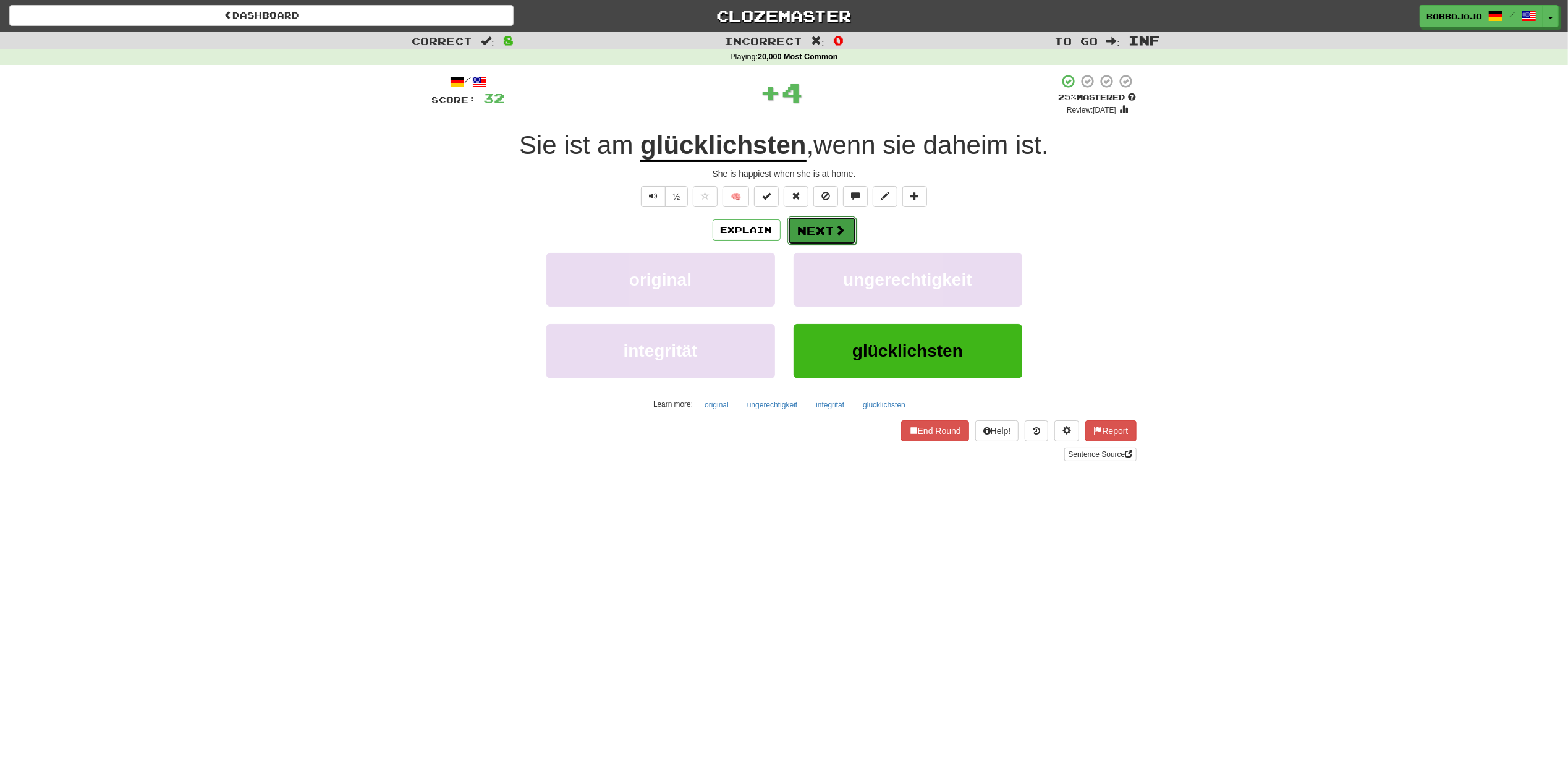
click at [802, 226] on button "Next" at bounding box center [821, 230] width 69 height 28
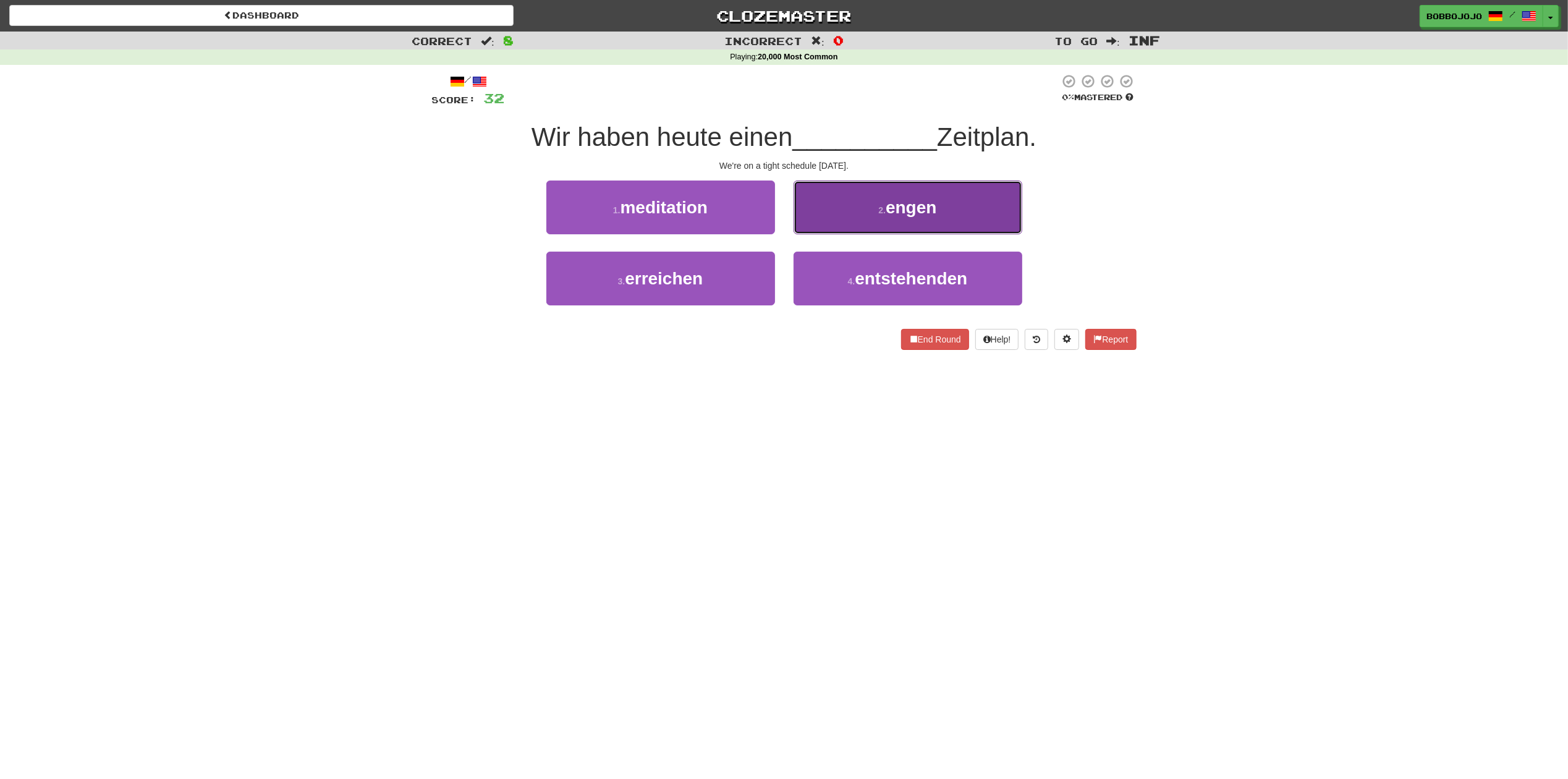
click at [823, 186] on button "2 . engen" at bounding box center [907, 207] width 228 height 54
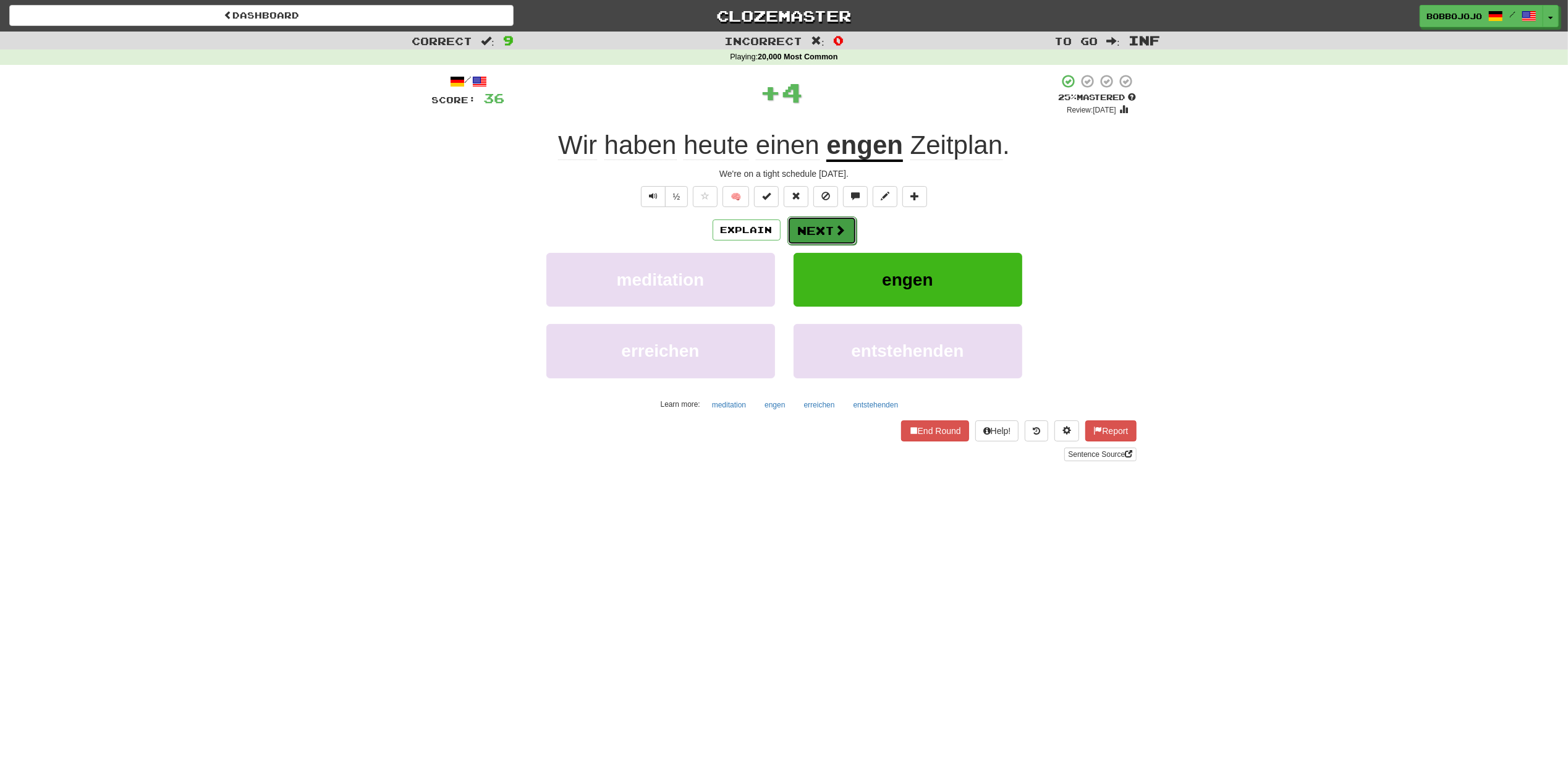
click at [809, 220] on button "Next" at bounding box center [821, 230] width 69 height 28
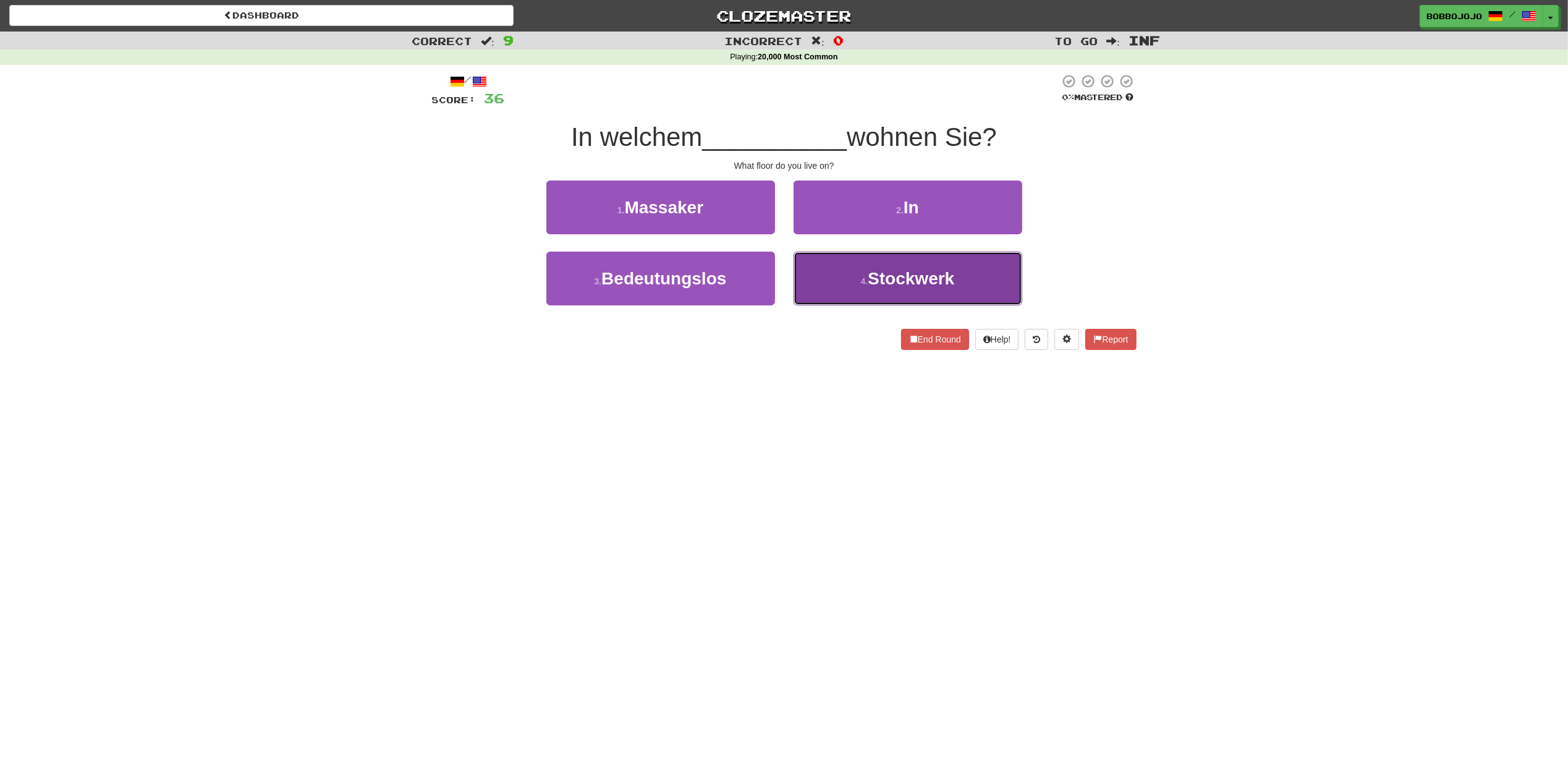
click at [878, 280] on span "Stockwerk" at bounding box center [910, 278] width 86 height 19
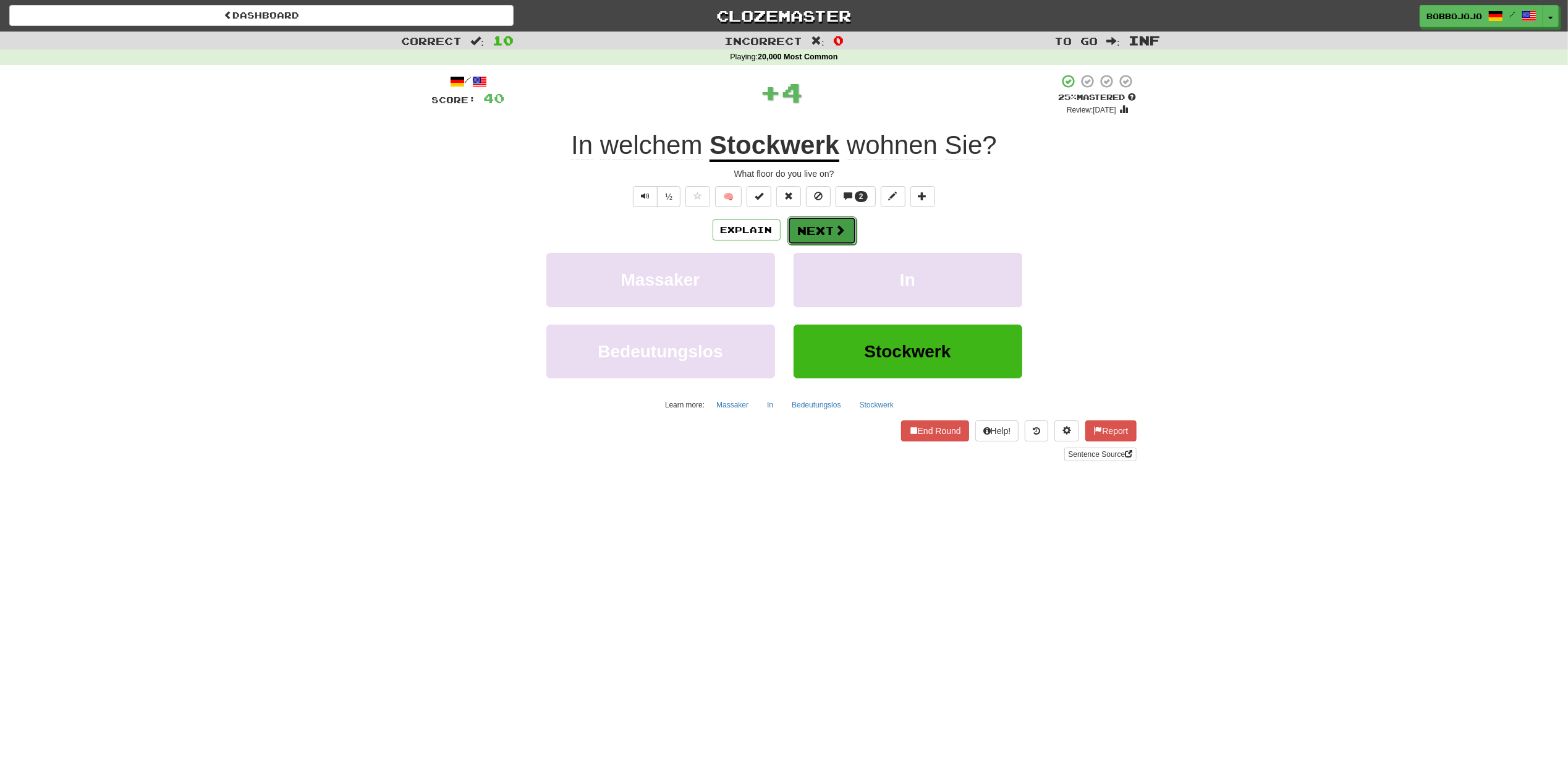
click at [814, 226] on button "Next" at bounding box center [821, 230] width 69 height 28
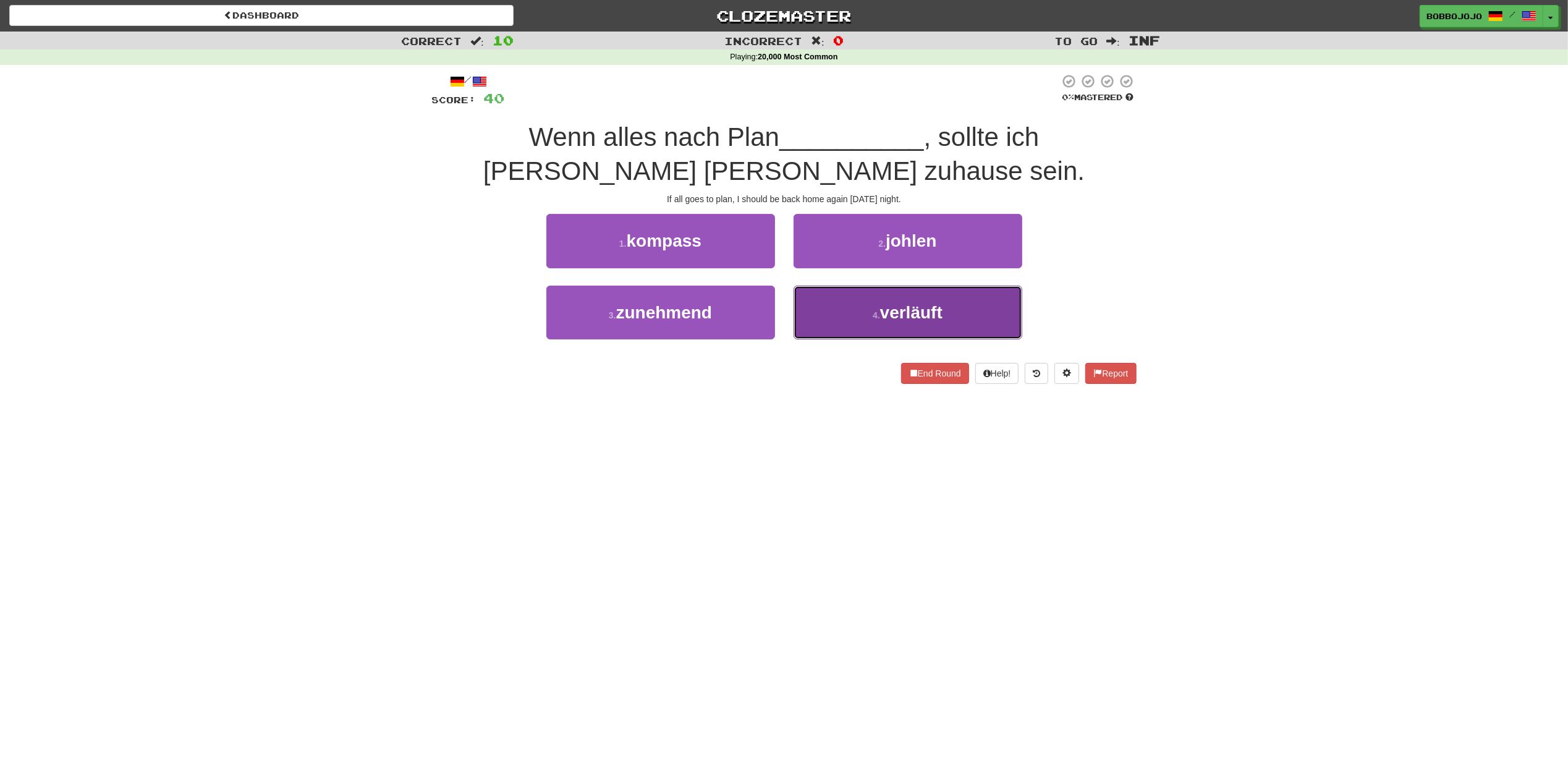
click at [826, 290] on button "4 . verläuft" at bounding box center [907, 312] width 228 height 54
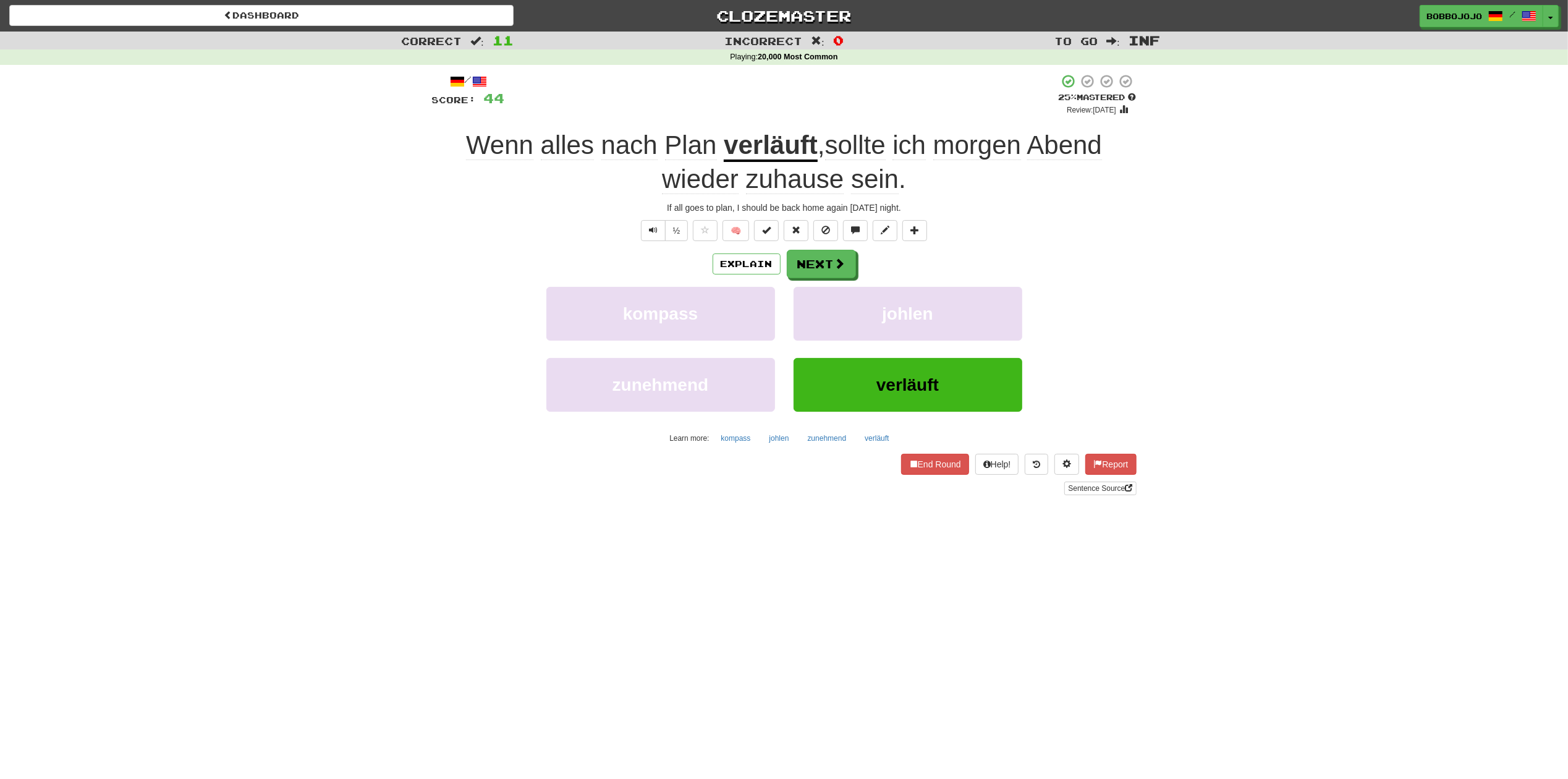
click at [428, 242] on div "/ Score: 44 + 4 25 % Mastered Review: 2025-08-20 Wenn alles nach Plan verläuft …" at bounding box center [784, 288] width 723 height 447
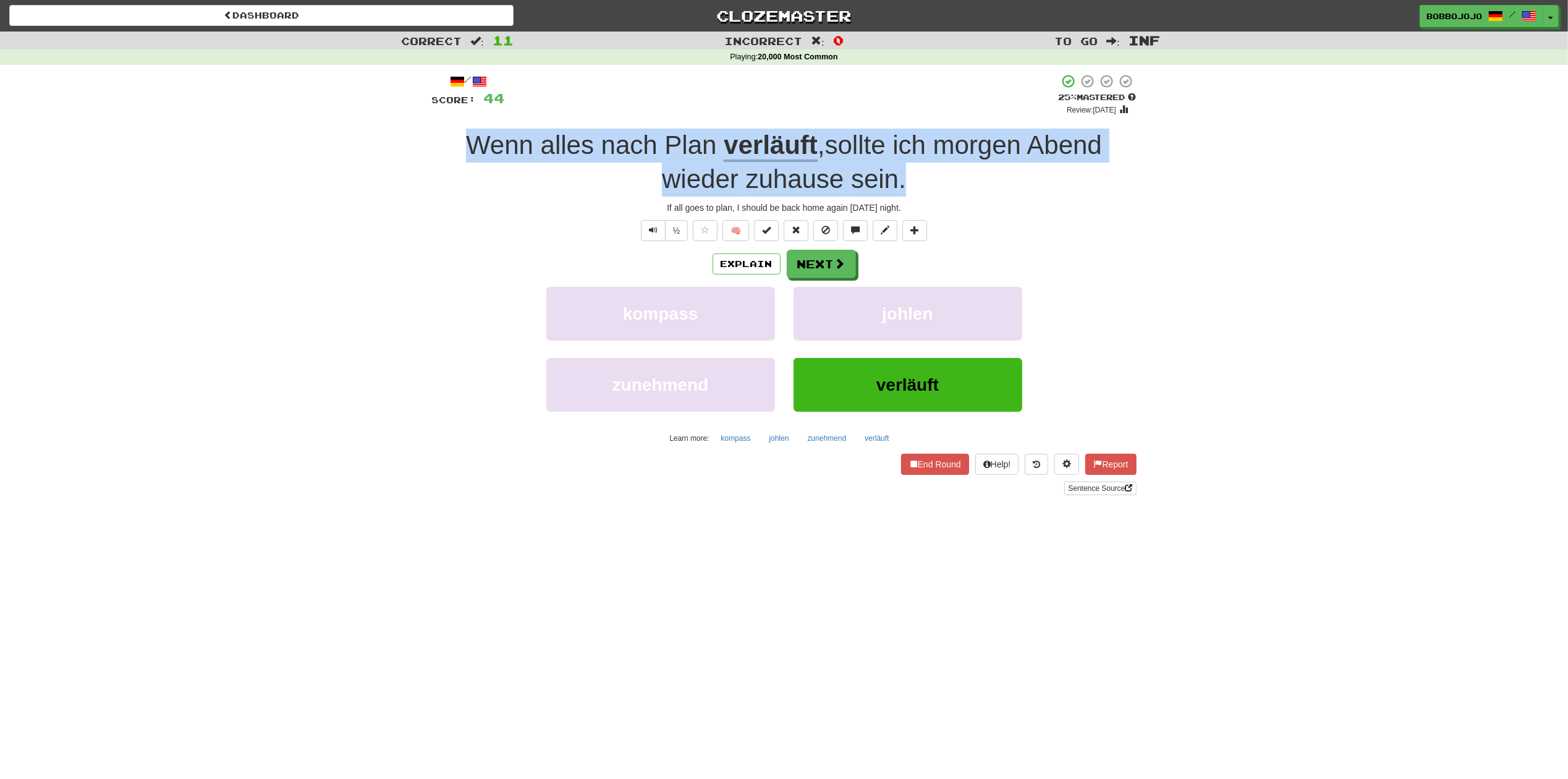
drag, startPoint x: 421, startPoint y: 140, endPoint x: 1000, endPoint y: 191, distance: 581.2
click at [1000, 191] on div "Correct : 11 Incorrect : 0 To go : Inf Playing : 20,000 Most Common / Score: 44…" at bounding box center [784, 272] width 1568 height 481
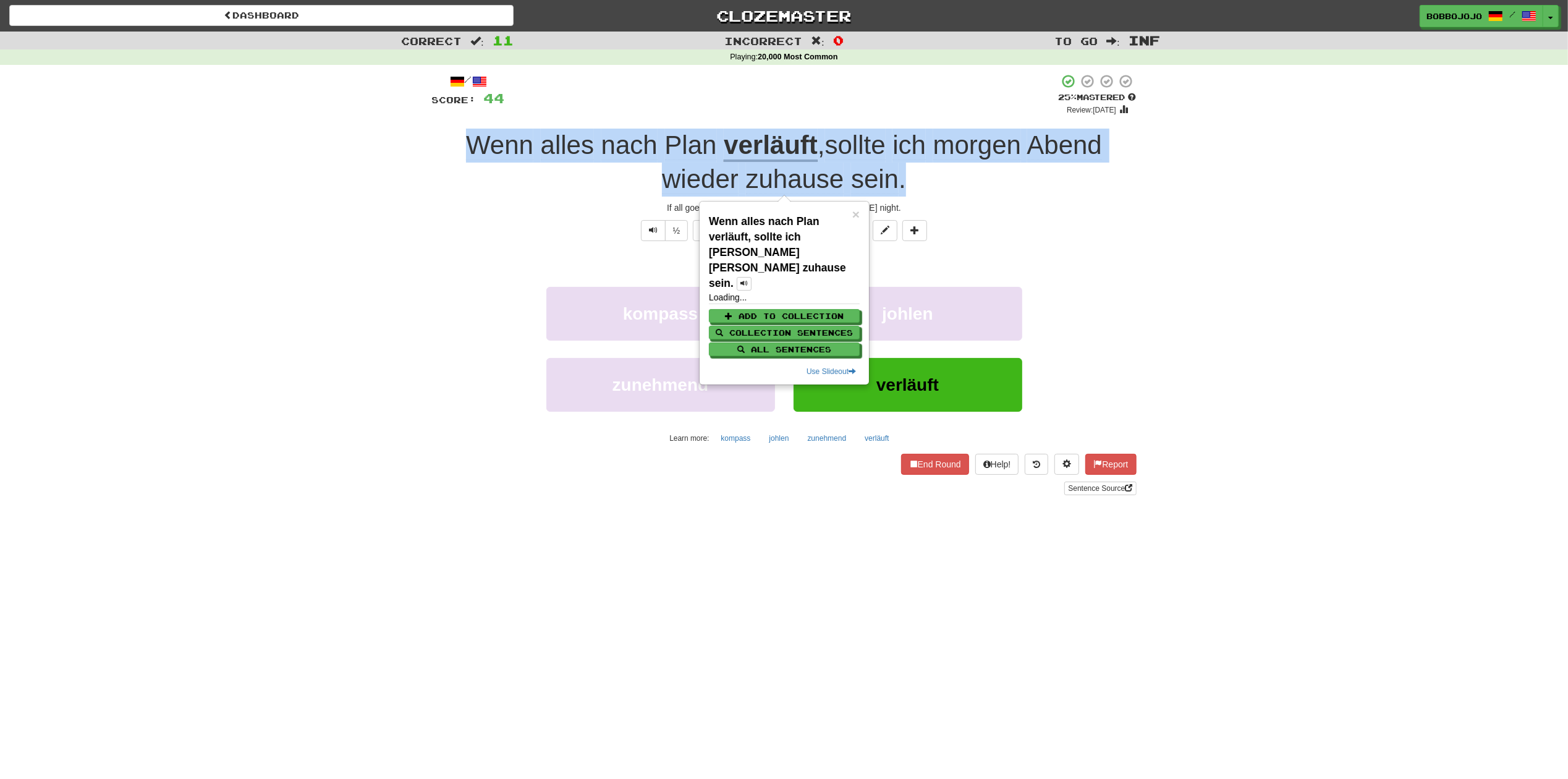
click at [1000, 191] on div "Wenn alles nach Plan verläuft , sollte ich morgen Abend wieder zuhause sein ." at bounding box center [784, 162] width 704 height 67
